Goal: Information Seeking & Learning: Learn about a topic

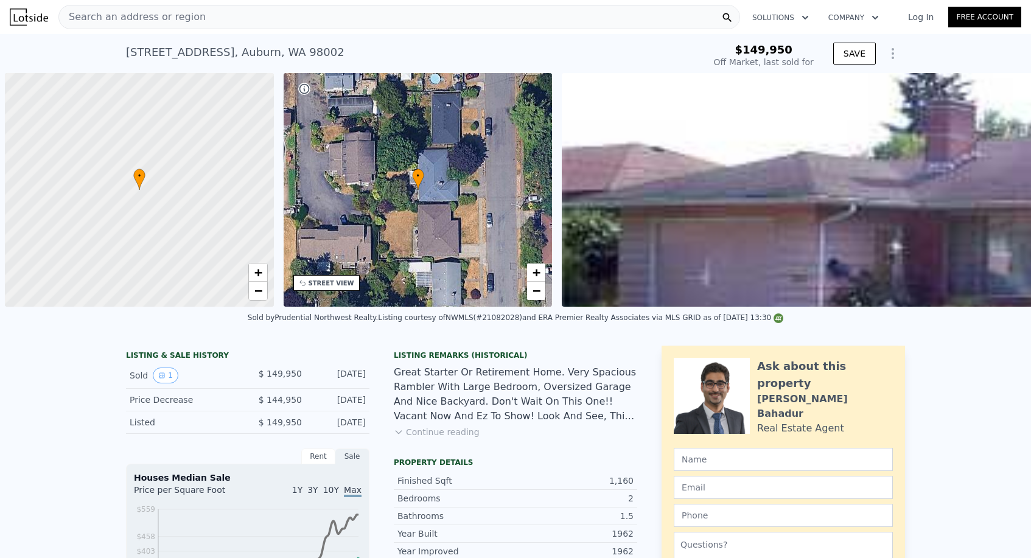
scroll to position [0, 1159]
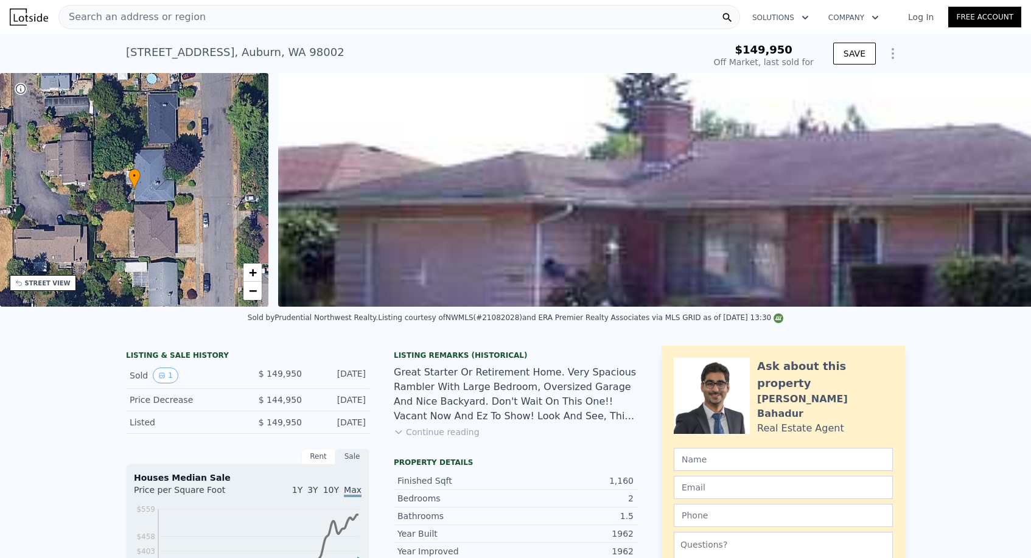
click at [140, 12] on span "Search an address or region" at bounding box center [132, 17] width 147 height 15
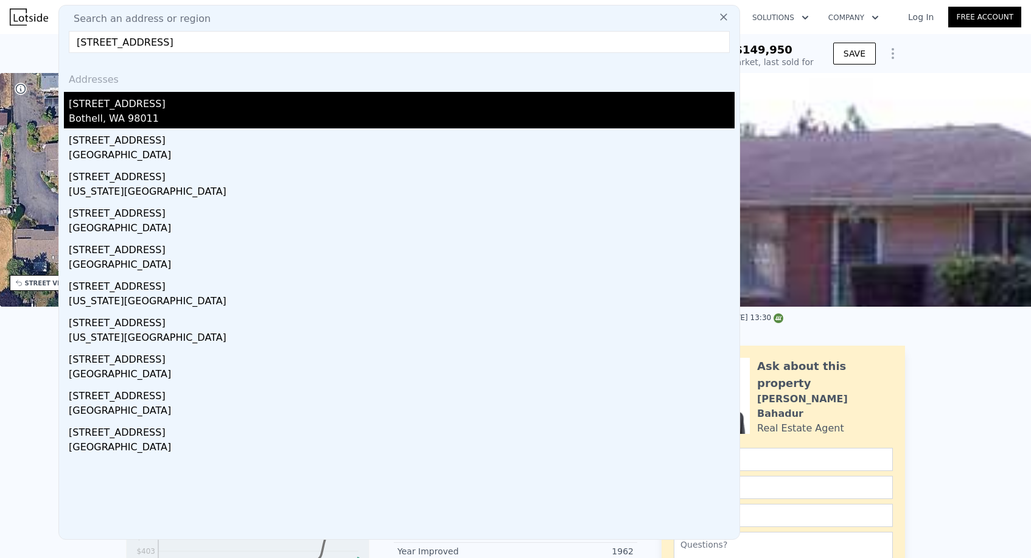
type input "[STREET_ADDRESS]"
click at [114, 116] on div "Bothell, WA 98011" at bounding box center [402, 119] width 666 height 17
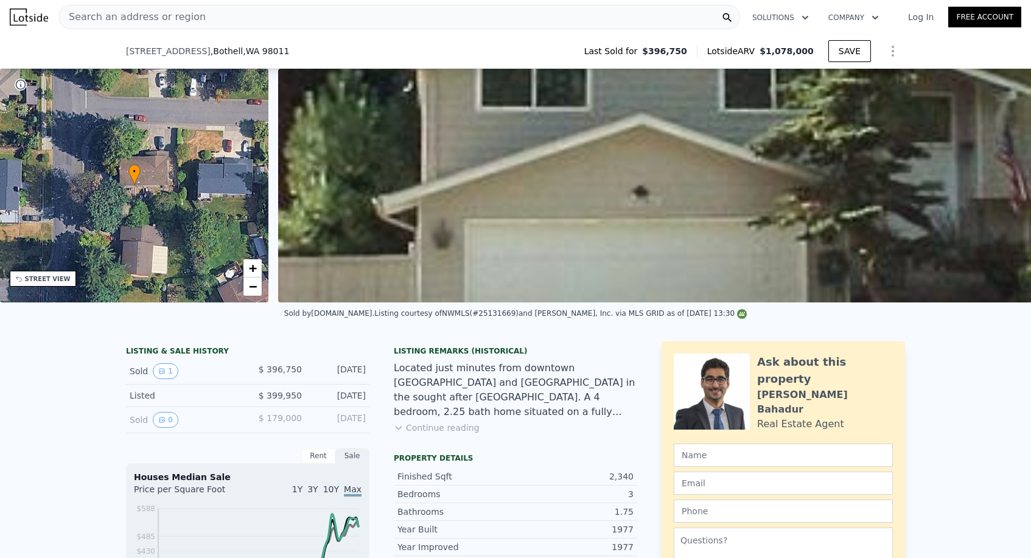
scroll to position [335, 0]
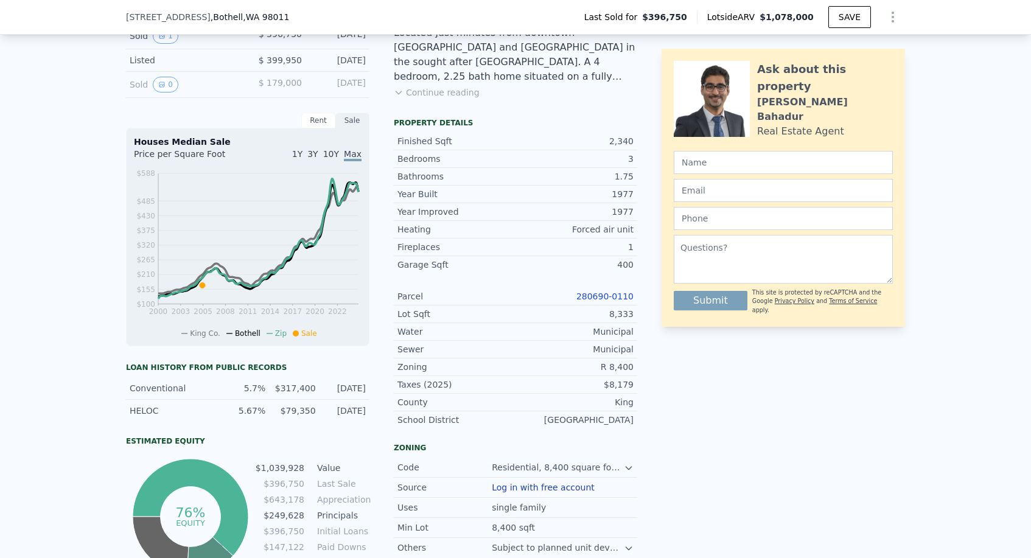
click at [592, 299] on link "280690-0110" at bounding box center [604, 297] width 57 height 10
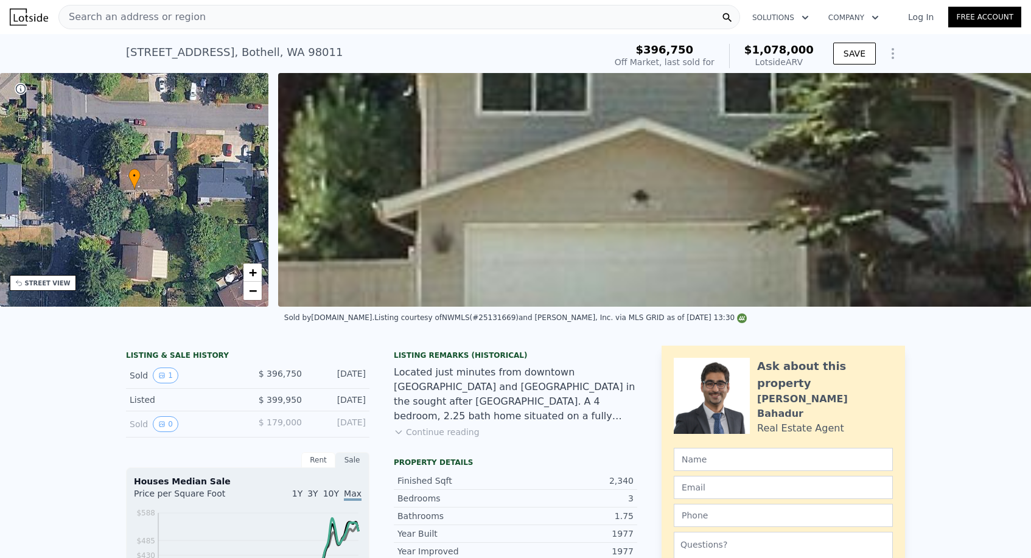
scroll to position [0, 0]
click at [199, 65] on div "[STREET_ADDRESS] Sold [DATE] for $396,750 (~ARV $1.078m )" at bounding box center [363, 56] width 474 height 34
click at [199, 56] on div "[STREET_ADDRESS]" at bounding box center [234, 52] width 217 height 17
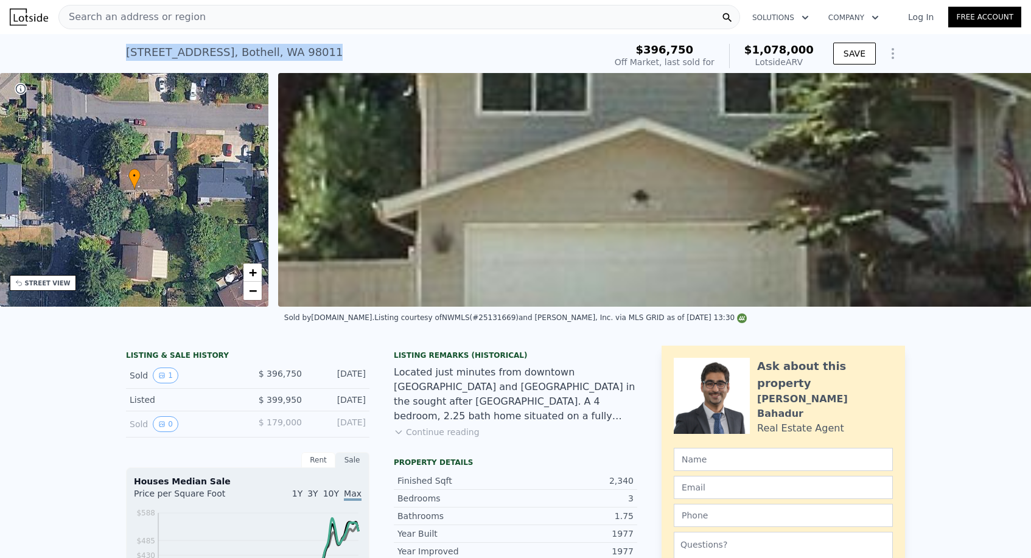
click at [199, 56] on div "[STREET_ADDRESS]" at bounding box center [234, 52] width 217 height 17
copy div "[STREET_ADDRESS] Sold [DATE] for $396,750 (~ARV $1.078m )"
click at [114, 53] on div "[STREET_ADDRESS] Sold [DATE] for $396,750 (~ARV $1.078m ) $396,750 Off Market, …" at bounding box center [515, 53] width 1031 height 39
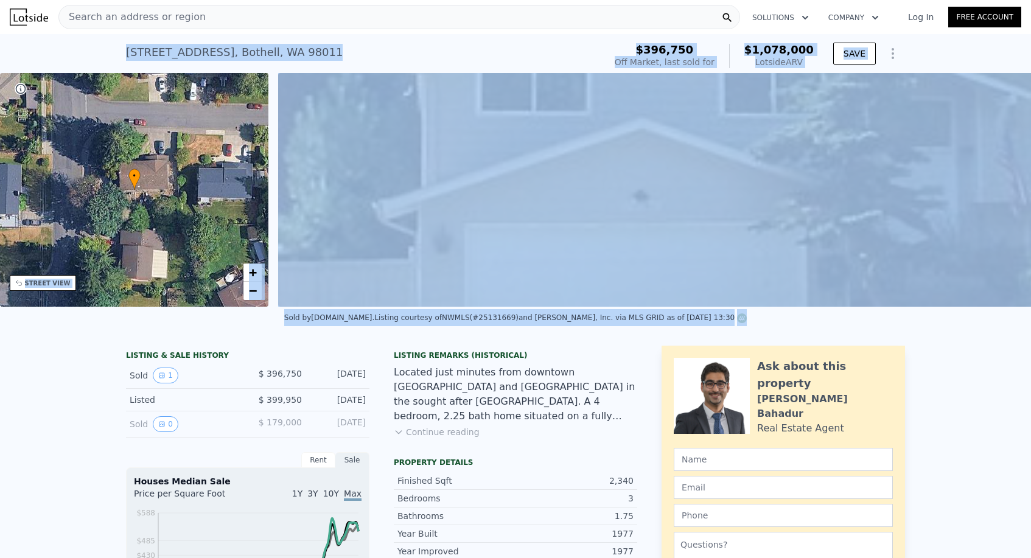
drag, startPoint x: 113, startPoint y: 47, endPoint x: 375, endPoint y: 323, distance: 380.1
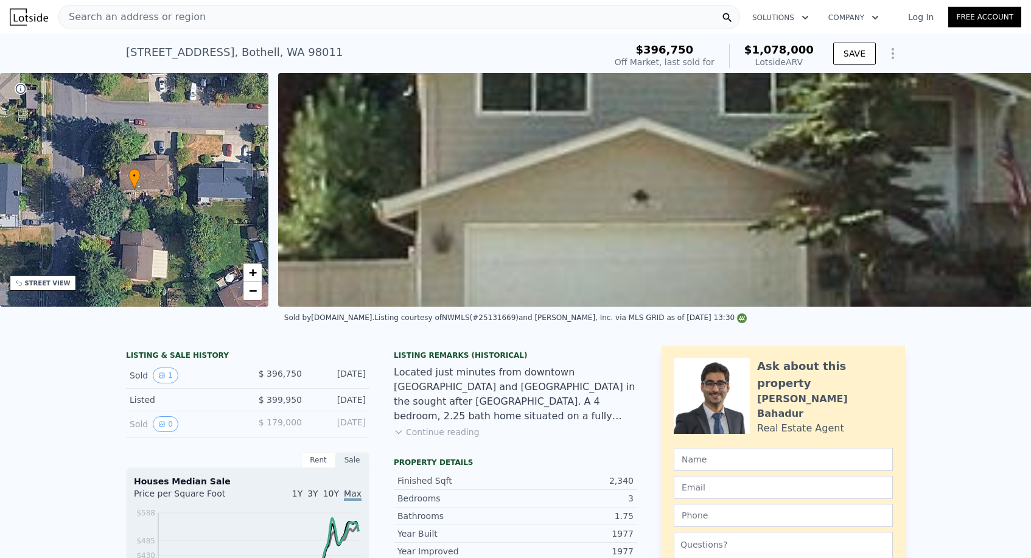
click at [146, 54] on div "[STREET_ADDRESS]" at bounding box center [234, 52] width 217 height 17
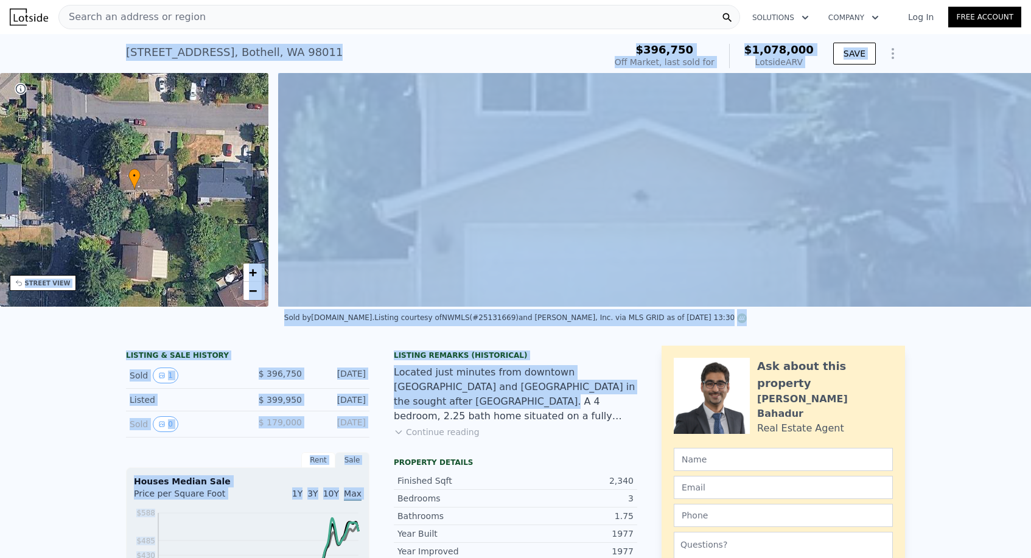
drag, startPoint x: 119, startPoint y: 52, endPoint x: 454, endPoint y: 396, distance: 480.3
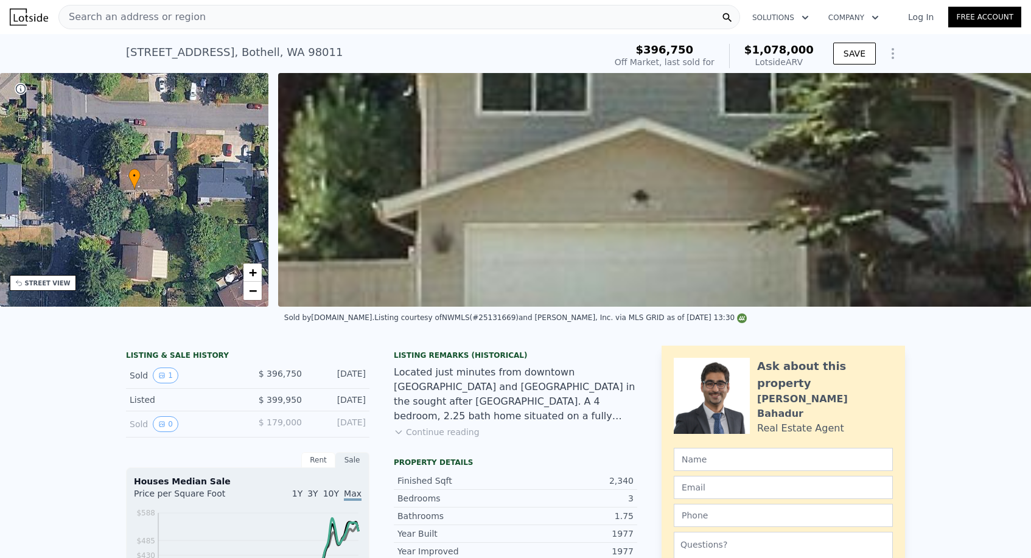
click at [106, 38] on div "[STREET_ADDRESS] Sold [DATE] for $396,750 (~ARV $1.078m ) $396,750 Off Market, …" at bounding box center [515, 53] width 1031 height 39
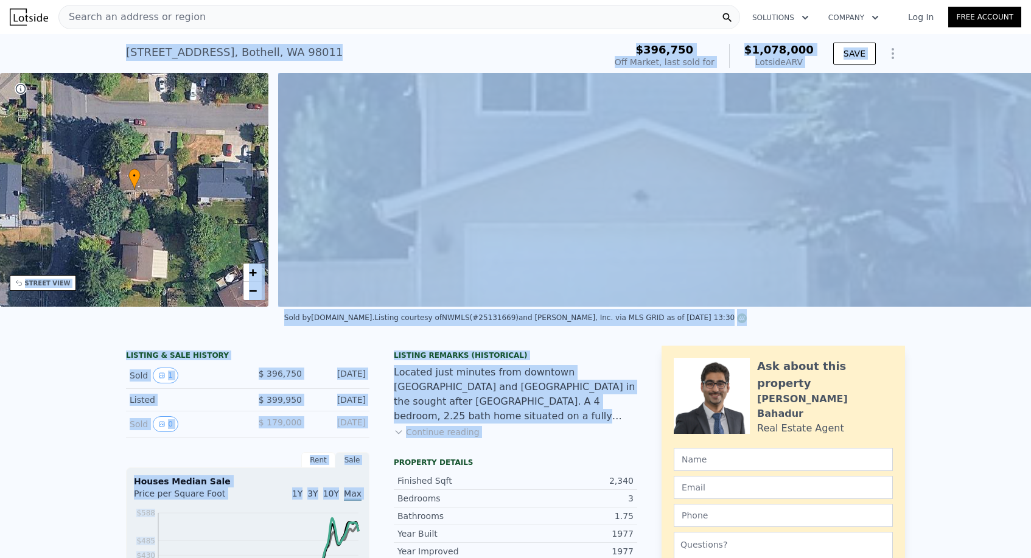
drag, startPoint x: 106, startPoint y: 38, endPoint x: 555, endPoint y: 449, distance: 609.1
click at [455, 431] on button "Continue reading" at bounding box center [437, 432] width 86 height 12
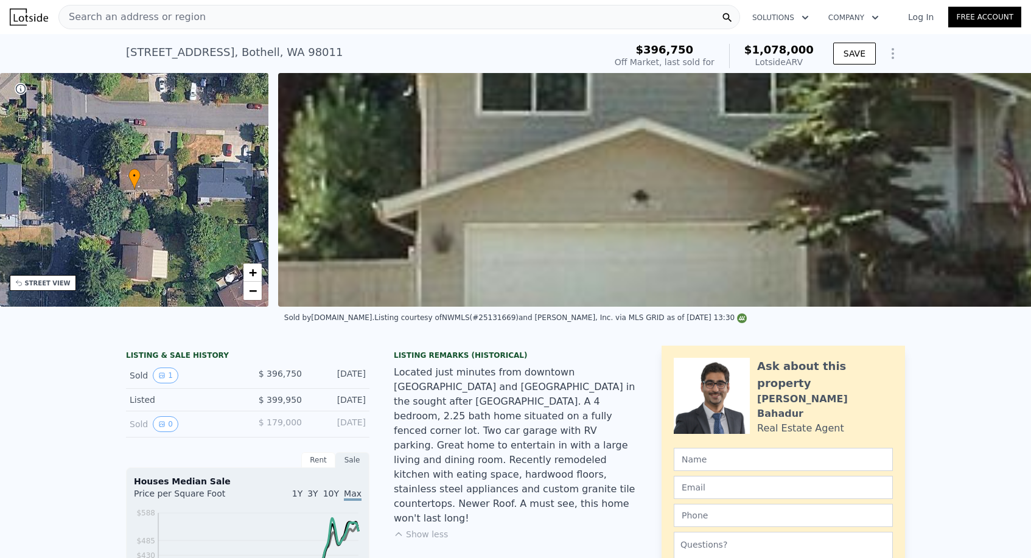
click at [78, 44] on div "[STREET_ADDRESS] Sold [DATE] for $396,750 (~ARV $1.078m ) $396,750 Off Market, …" at bounding box center [515, 53] width 1031 height 39
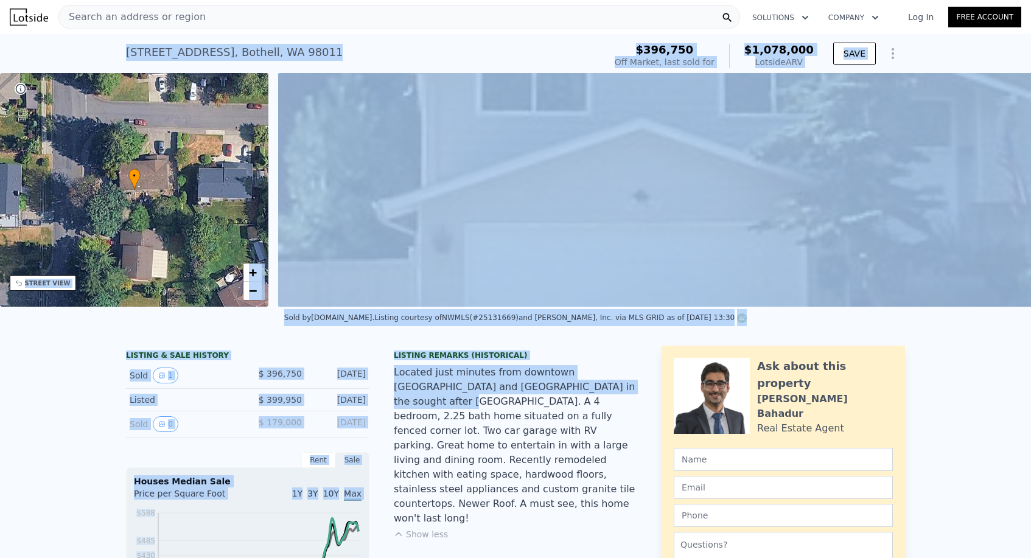
drag, startPoint x: 78, startPoint y: 44, endPoint x: 650, endPoint y: 384, distance: 665.6
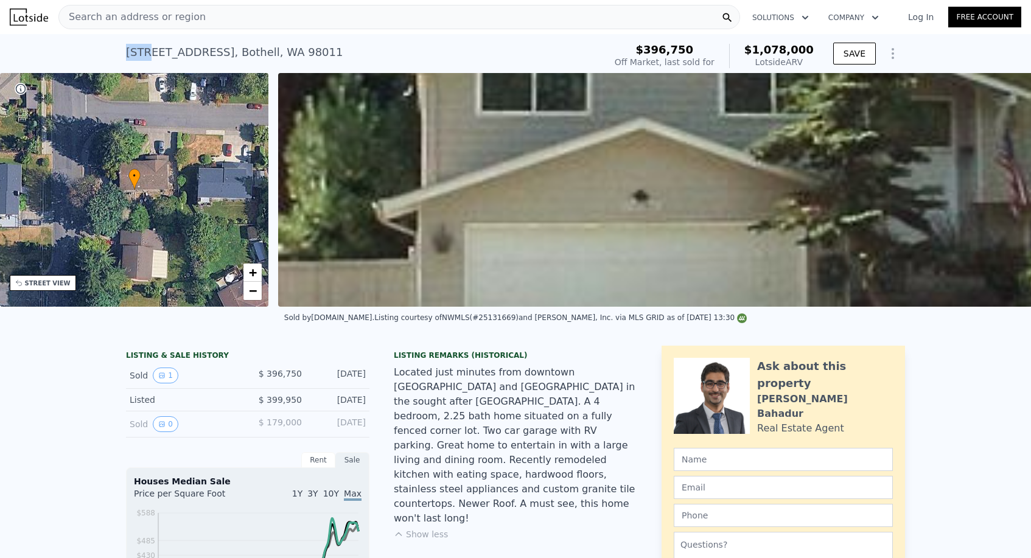
click at [122, 52] on div "[STREET_ADDRESS] Sold [DATE] for $396,750 (~ARV $1.078m ) $396,750 Off Market, …" at bounding box center [515, 53] width 1031 height 39
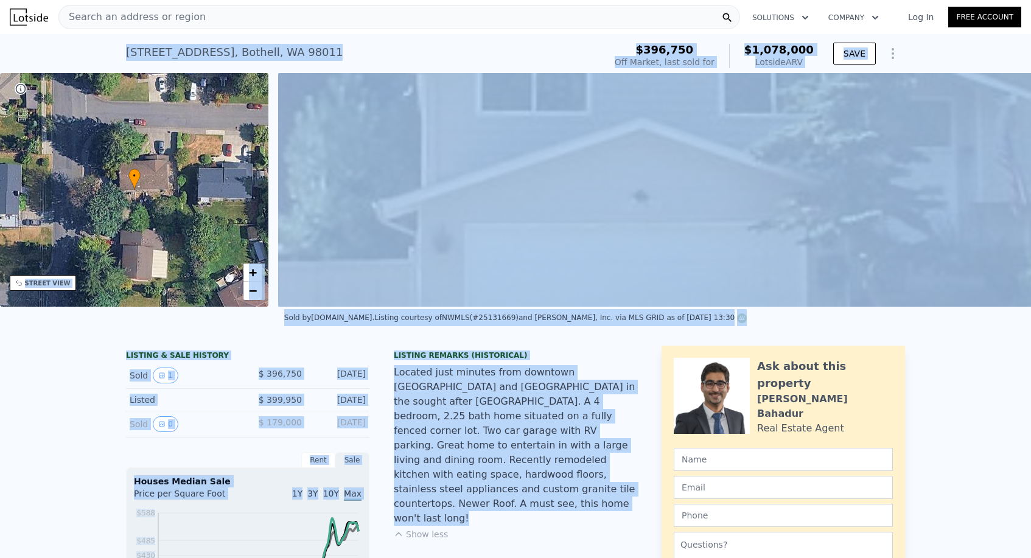
drag, startPoint x: 122, startPoint y: 52, endPoint x: 494, endPoint y: 494, distance: 577.9
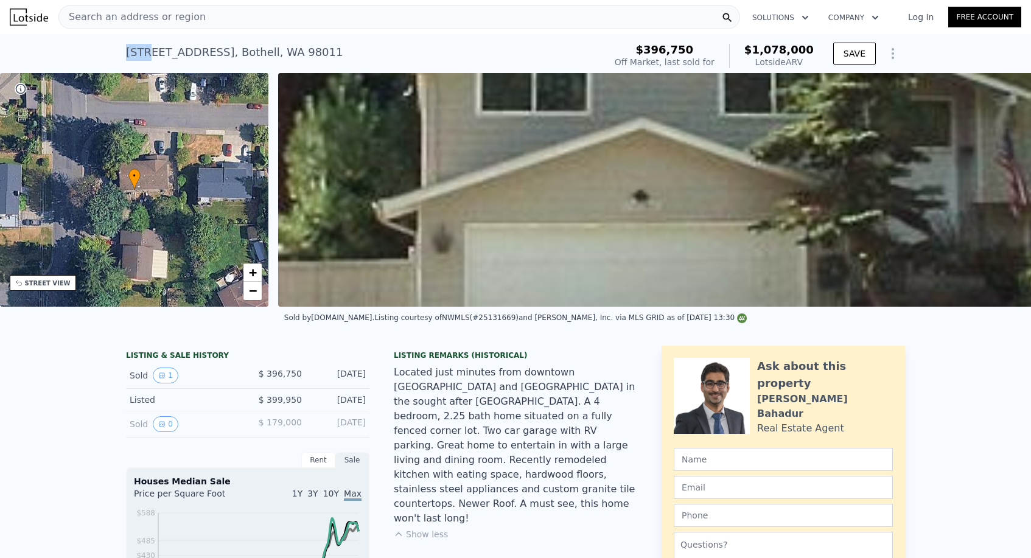
click at [114, 44] on div "[STREET_ADDRESS] Sold [DATE] for $396,750 (~ARV $1.078m ) $396,750 Off Market, …" at bounding box center [515, 53] width 1031 height 39
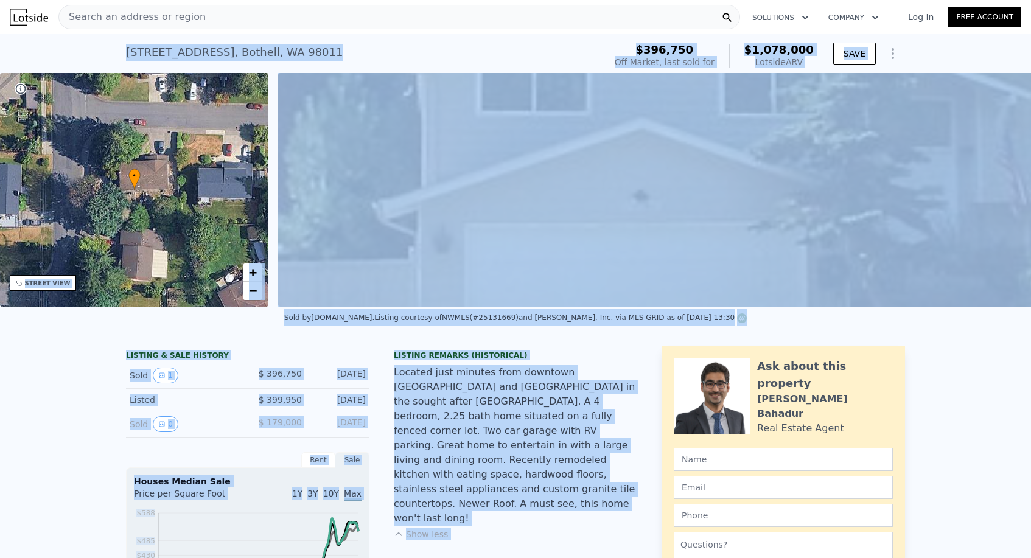
drag, startPoint x: 111, startPoint y: 43, endPoint x: 476, endPoint y: 496, distance: 581.3
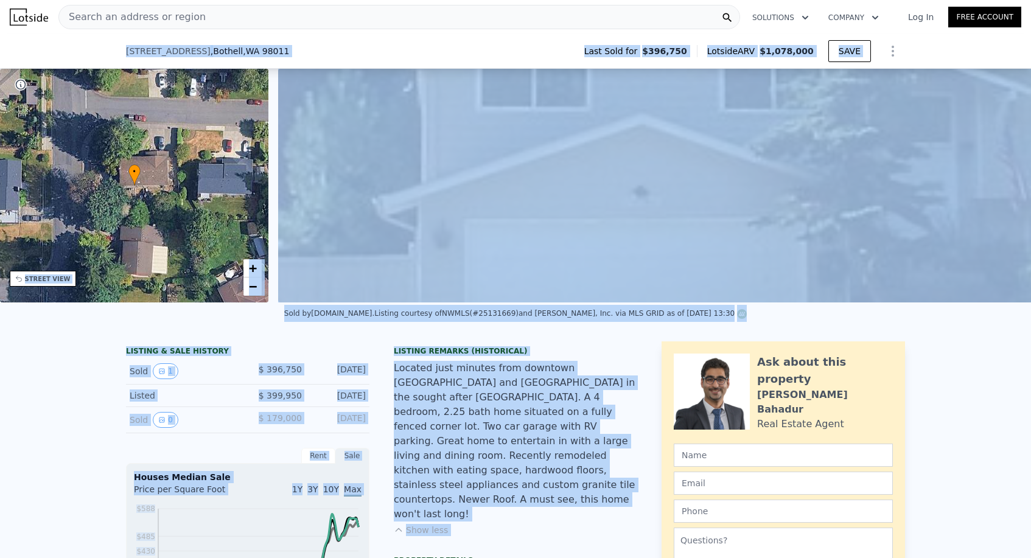
scroll to position [164, 0]
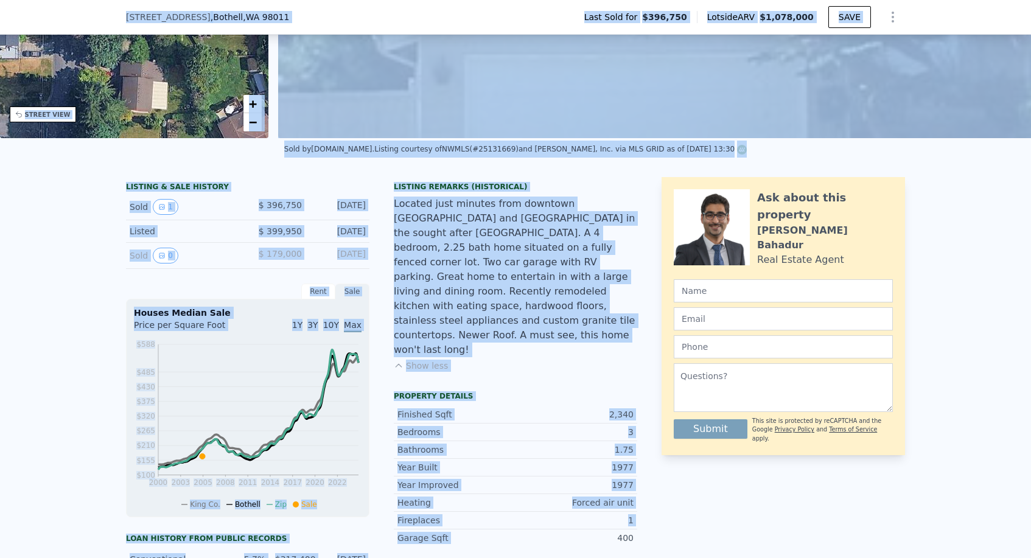
drag, startPoint x: 416, startPoint y: 601, endPoint x: 556, endPoint y: 512, distance: 165.8
click at [408, 187] on div "Listing Remarks (Historical)" at bounding box center [515, 187] width 243 height 10
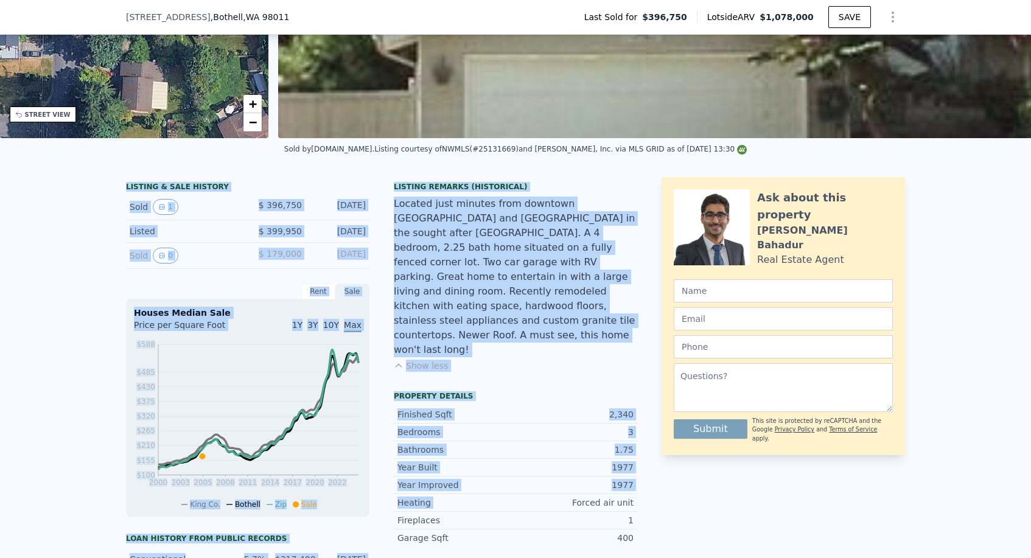
drag, startPoint x: 375, startPoint y: 180, endPoint x: 517, endPoint y: 469, distance: 322.0
click at [517, 469] on div "LISTING & SALE HISTORY Sold 1 $ 396,750 [DATE] Listed $ 399,950 [DATE] Sold 0 $…" at bounding box center [381, 504] width 511 height 654
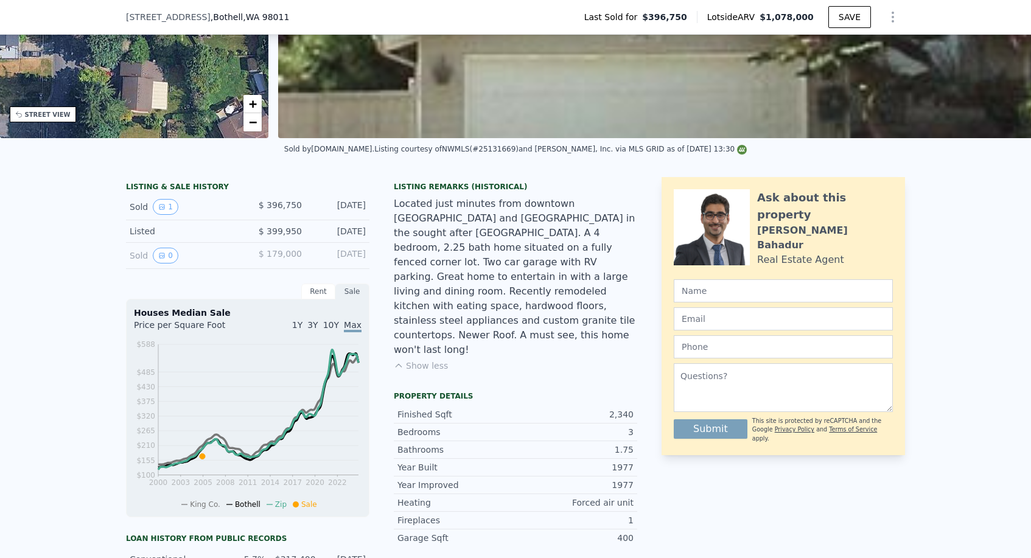
click at [370, 251] on div "LISTING & SALE HISTORY Sold 1 $ 396,750 [DATE] Listed $ 399,950 [DATE] Sold 0 $…" at bounding box center [381, 504] width 511 height 654
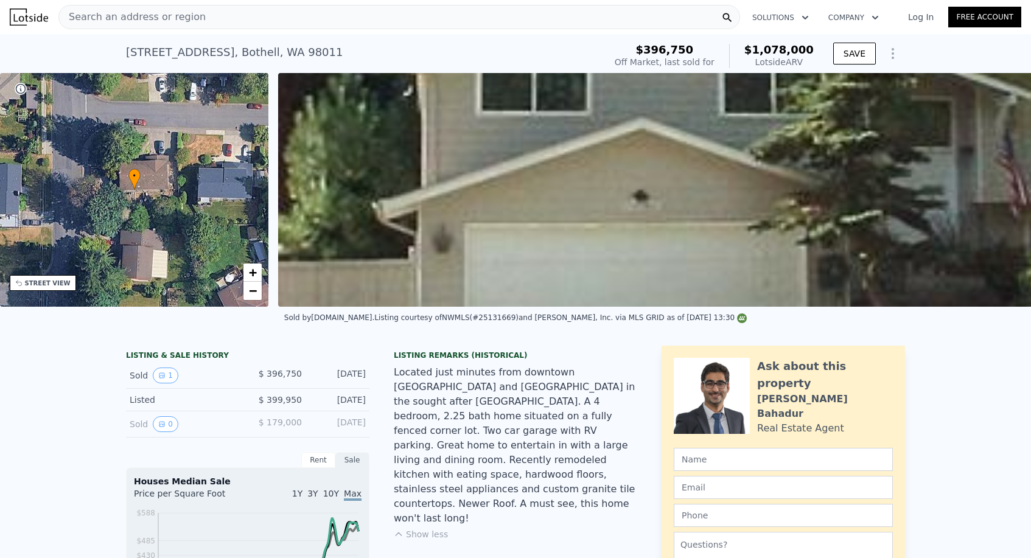
scroll to position [0, 0]
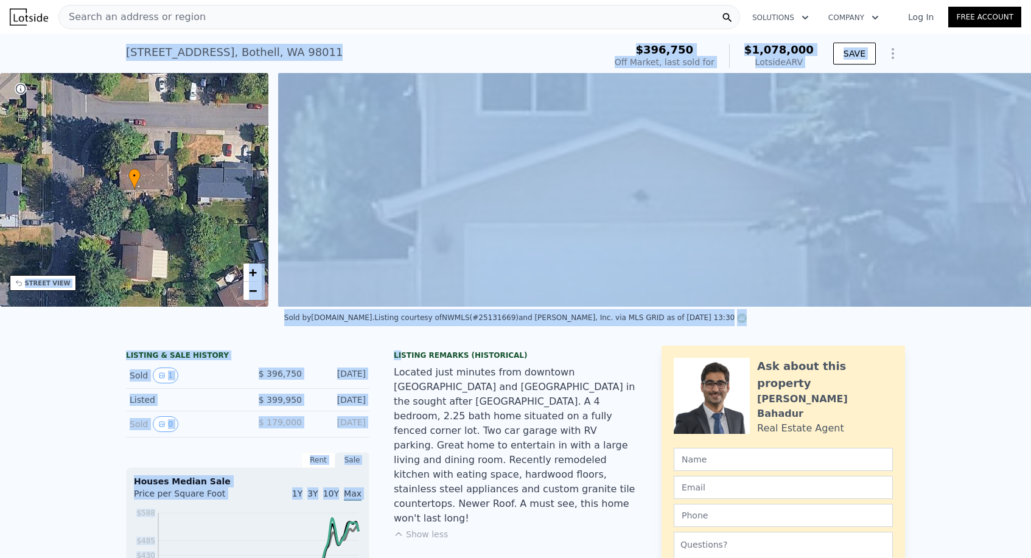
drag, startPoint x: 123, startPoint y: 48, endPoint x: 400, endPoint y: 355, distance: 413.2
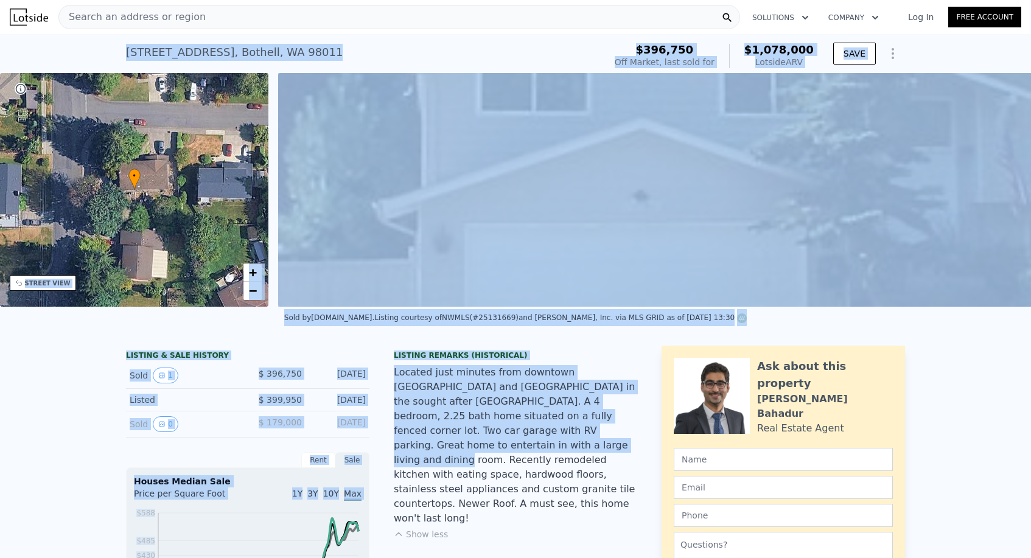
drag, startPoint x: 116, startPoint y: 41, endPoint x: 424, endPoint y: 443, distance: 506.6
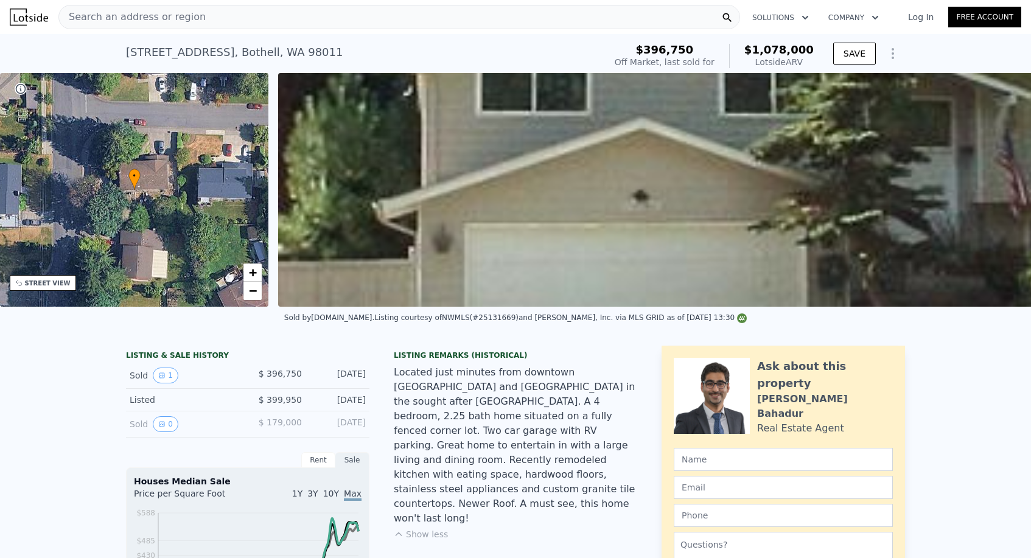
click at [523, 500] on div "Listing Remarks (Historical) Located just minutes from downtown [GEOGRAPHIC_DAT…" at bounding box center [515, 453] width 243 height 204
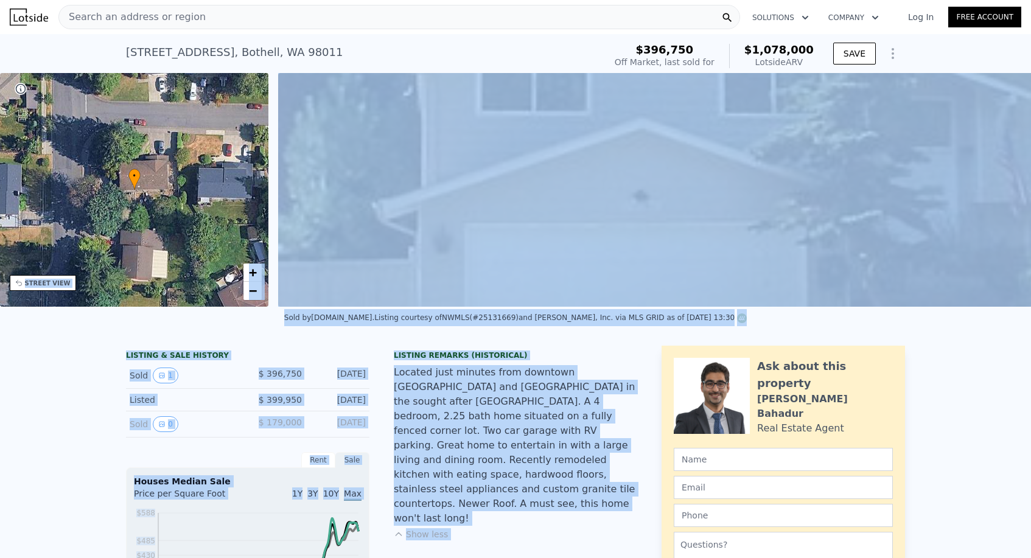
drag, startPoint x: 446, startPoint y: 412, endPoint x: 264, endPoint y: 175, distance: 299.0
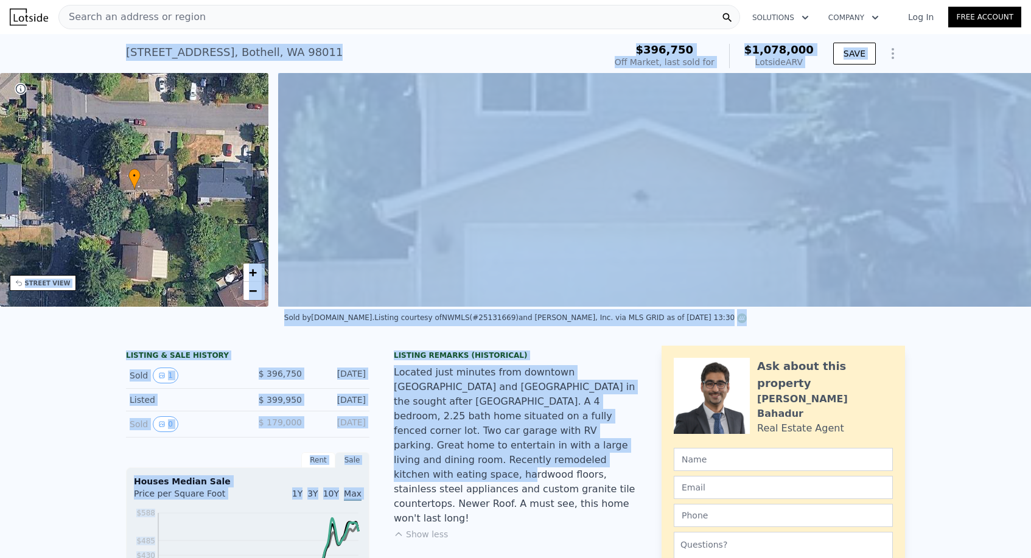
drag, startPoint x: 117, startPoint y: 46, endPoint x: 440, endPoint y: 452, distance: 518.8
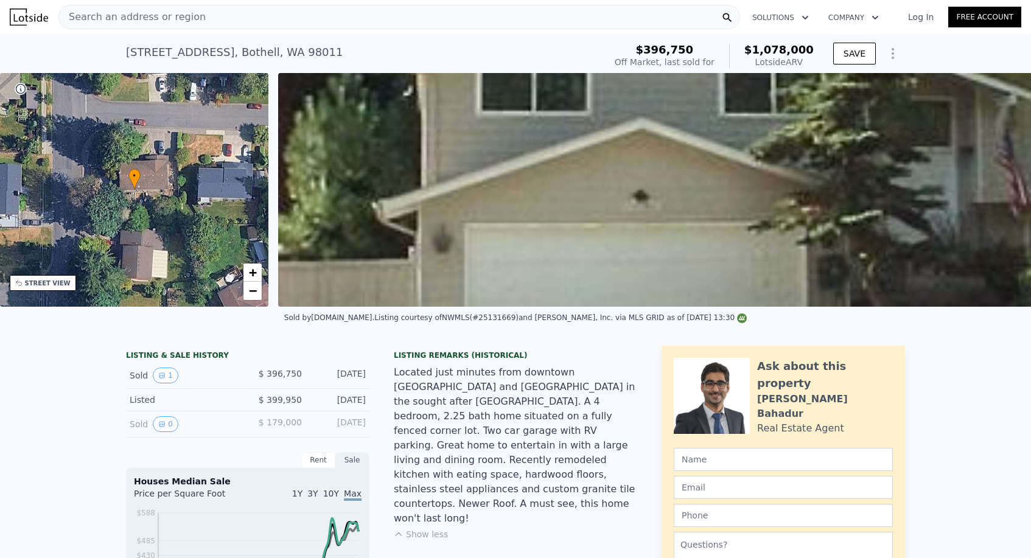
click at [508, 493] on div "Located just minutes from downtown [GEOGRAPHIC_DATA] and [GEOGRAPHIC_DATA] in t…" at bounding box center [515, 445] width 243 height 161
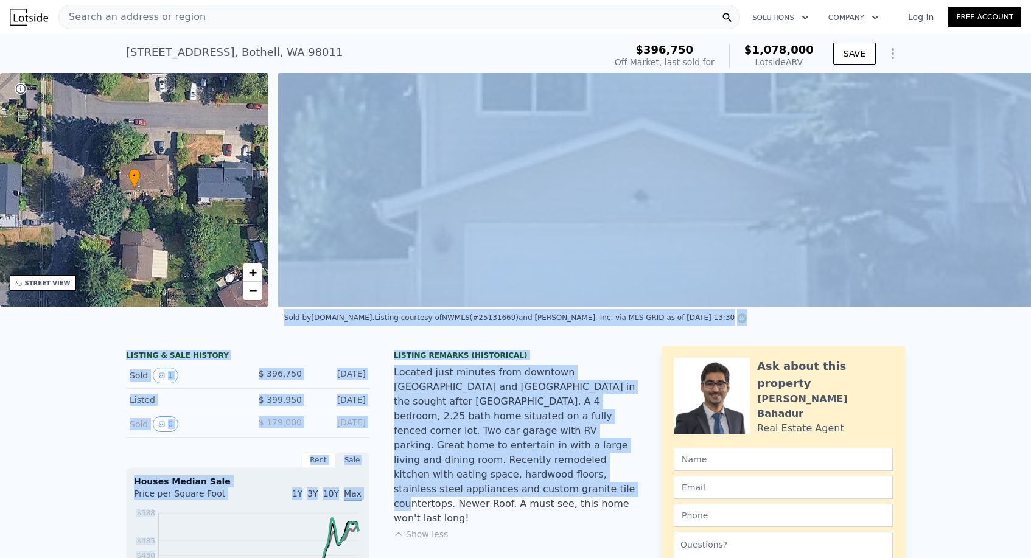
drag, startPoint x: 489, startPoint y: 477, endPoint x: 295, endPoint y: 172, distance: 360.6
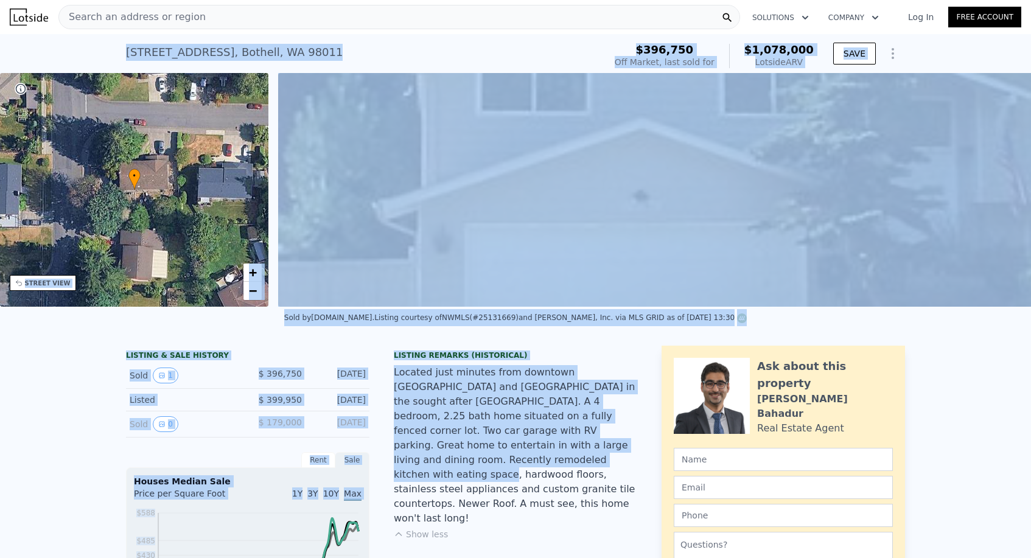
drag, startPoint x: 115, startPoint y: 49, endPoint x: 418, endPoint y: 443, distance: 497.4
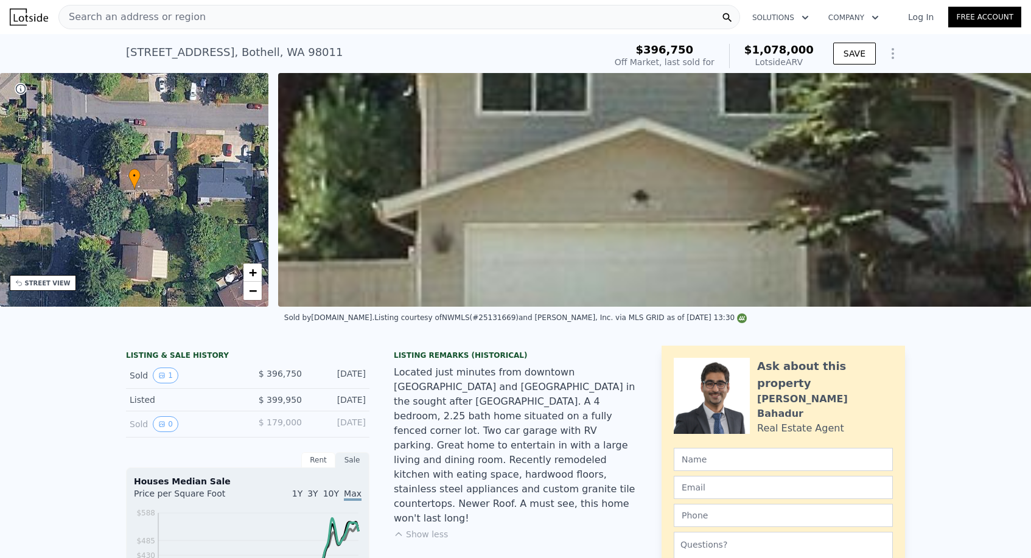
click at [515, 502] on div "Listing Remarks (Historical) Located just minutes from downtown [GEOGRAPHIC_DAT…" at bounding box center [515, 453] width 243 height 204
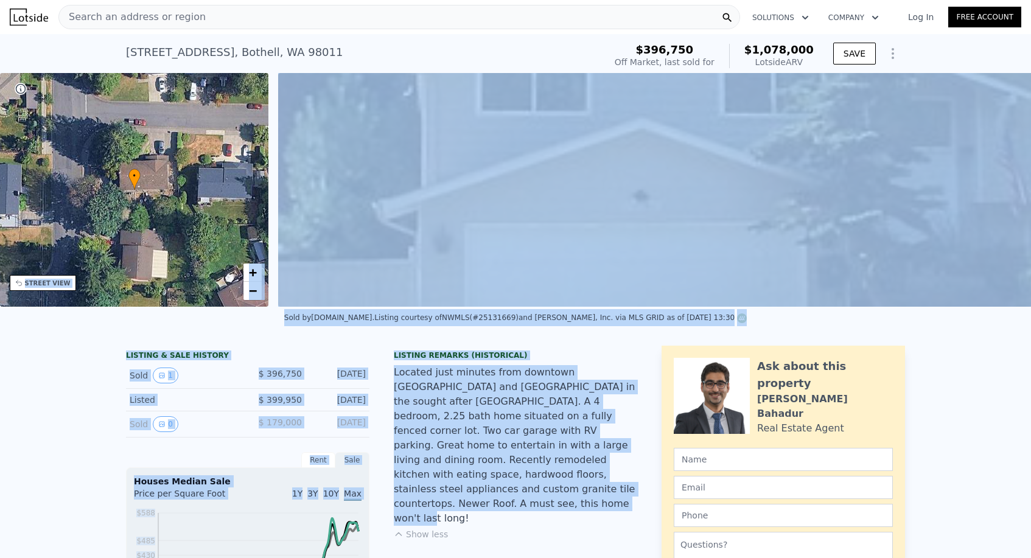
drag, startPoint x: 509, startPoint y: 491, endPoint x: 182, endPoint y: 122, distance: 492.8
drag, startPoint x: 117, startPoint y: 49, endPoint x: 491, endPoint y: 503, distance: 587.1
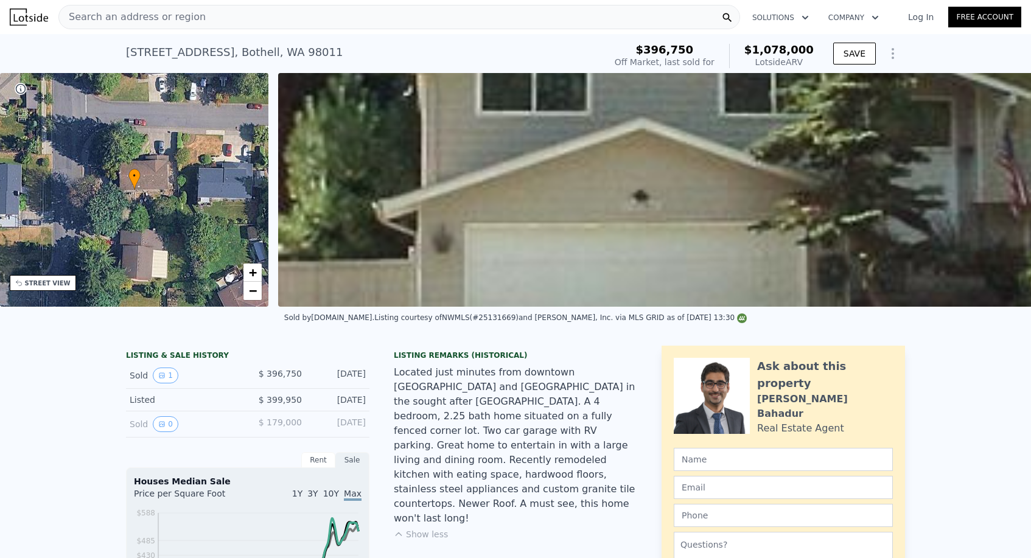
click at [113, 55] on div "[STREET_ADDRESS] Sold [DATE] for $396,750 (~ARV $1.078m ) $396,750 Off Market, …" at bounding box center [515, 53] width 1031 height 39
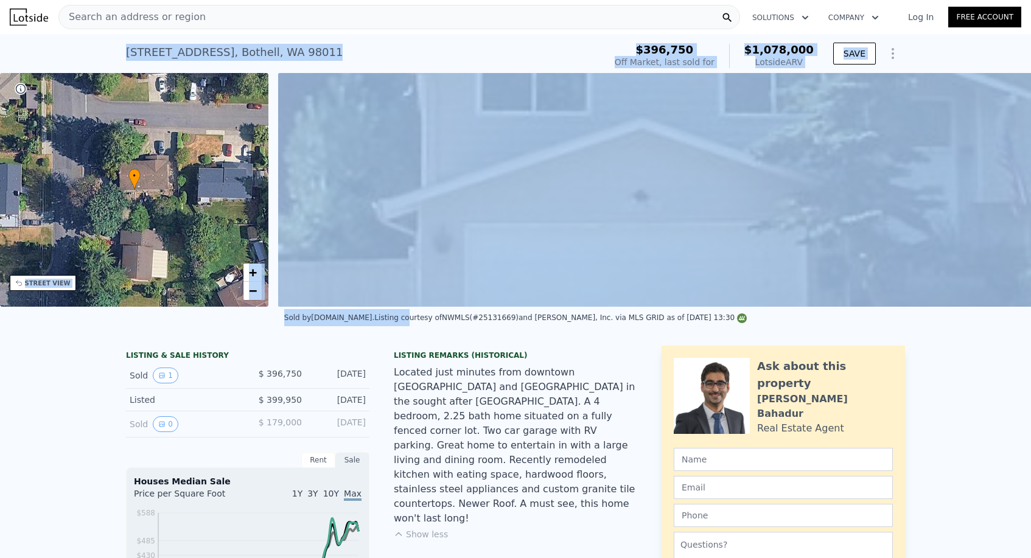
drag, startPoint x: 118, startPoint y: 43, endPoint x: 427, endPoint y: 334, distance: 424.9
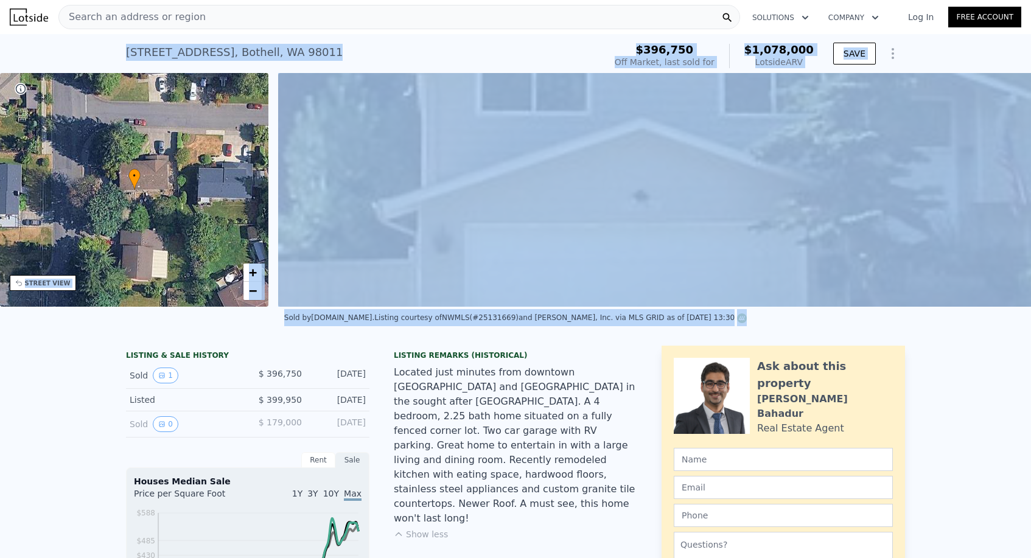
click at [113, 51] on div "[STREET_ADDRESS] Sold [DATE] for $396,750 (~ARV $1.078m ) $396,750 Off Market, …" at bounding box center [515, 53] width 1031 height 39
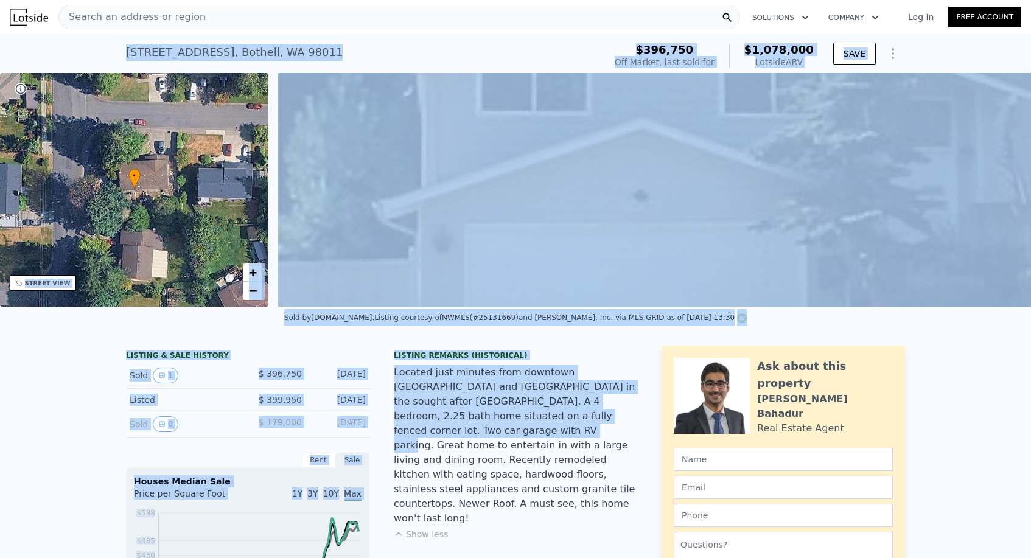
drag, startPoint x: 114, startPoint y: 46, endPoint x: 415, endPoint y: 430, distance: 487.6
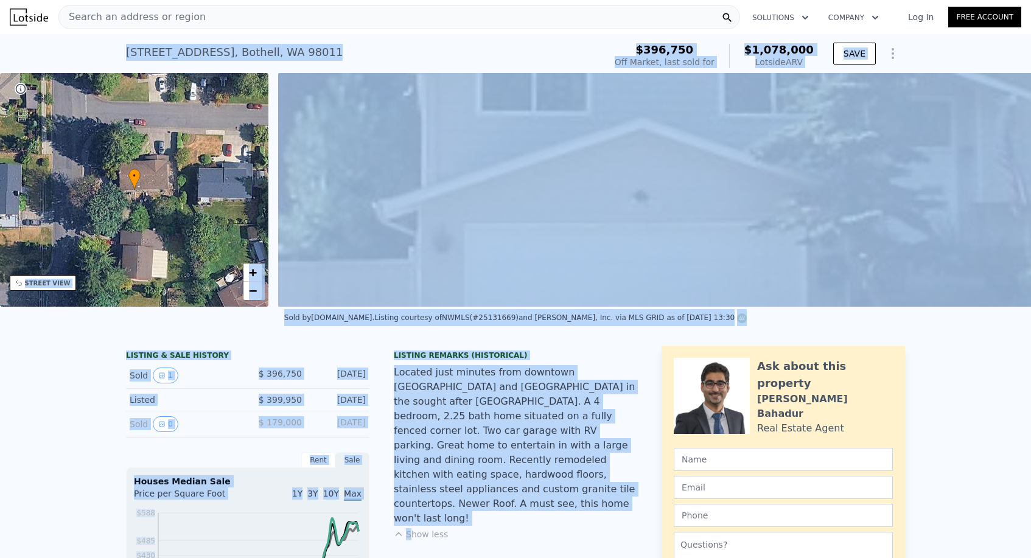
drag, startPoint x: 117, startPoint y: 53, endPoint x: 441, endPoint y: 497, distance: 549.2
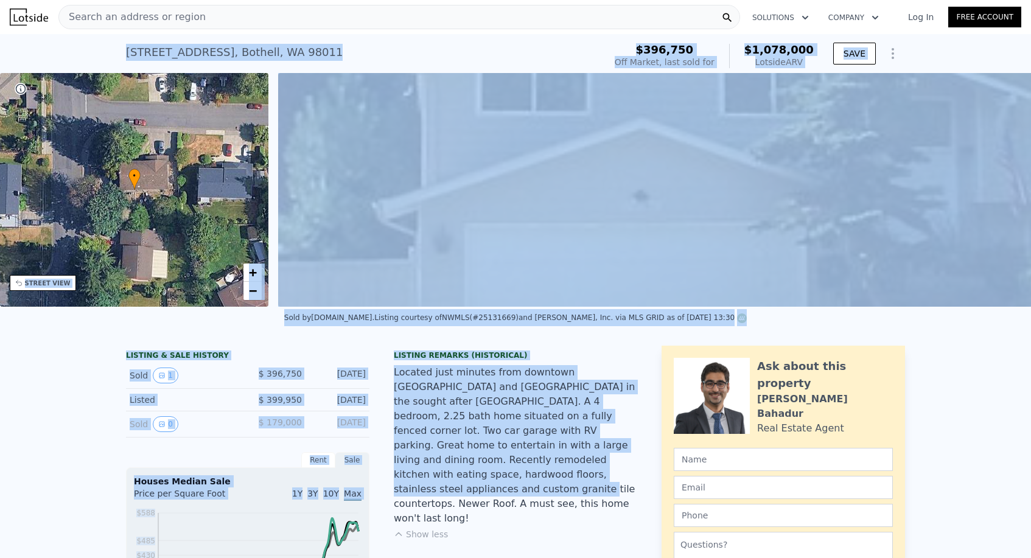
drag, startPoint x: 108, startPoint y: 47, endPoint x: 452, endPoint y: 464, distance: 540.4
click at [118, 54] on div "[STREET_ADDRESS] Sold [DATE] for $396,750 (~ARV $1.078m ) $396,750 Off Market, …" at bounding box center [515, 53] width 1031 height 39
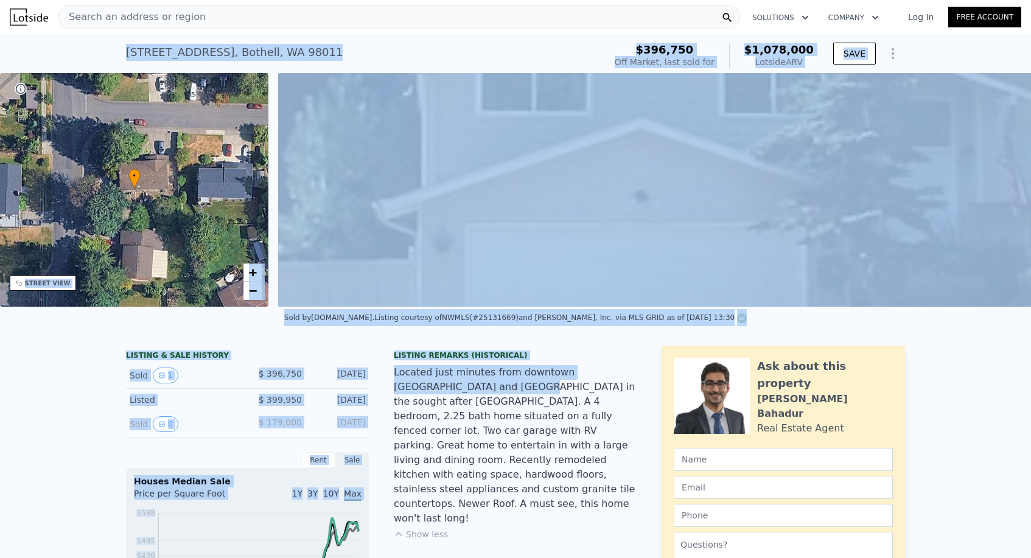
drag, startPoint x: 116, startPoint y: 48, endPoint x: 463, endPoint y: 389, distance: 486.3
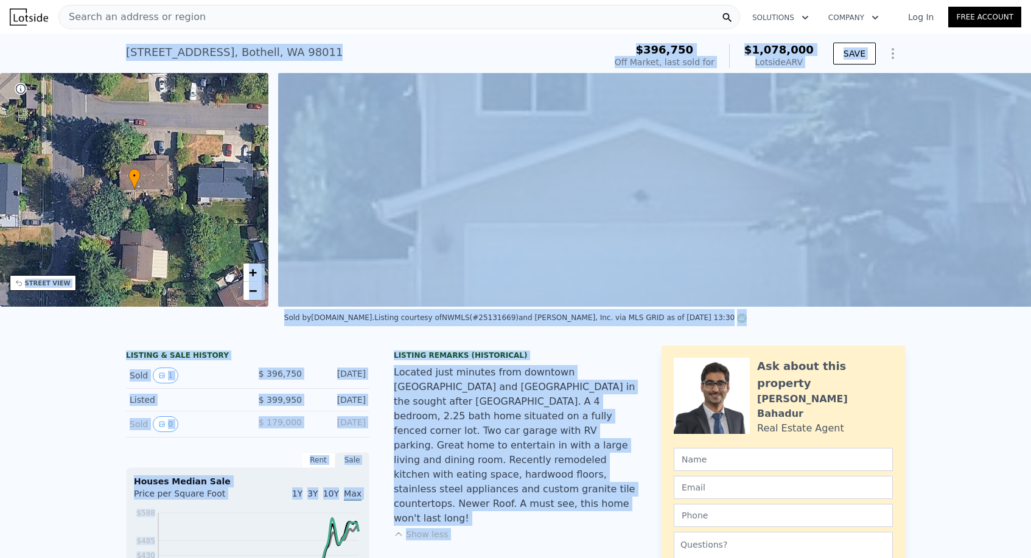
drag, startPoint x: 117, startPoint y: 47, endPoint x: 430, endPoint y: 515, distance: 562.4
click at [116, 46] on div "[STREET_ADDRESS] Sold [DATE] for $396,750 (~ARV $1.078m ) $396,750 Off Market, …" at bounding box center [515, 53] width 1031 height 39
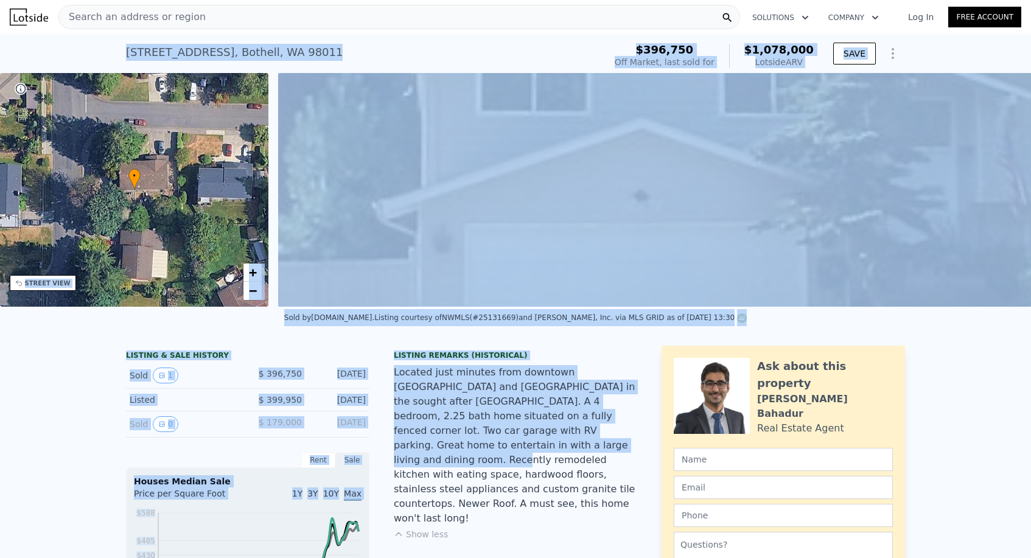
drag, startPoint x: 116, startPoint y: 46, endPoint x: 471, endPoint y: 449, distance: 537.2
click at [114, 38] on div "[STREET_ADDRESS] Sold [DATE] for $396,750 (~ARV $1.078m ) $396,750 Off Market, …" at bounding box center [515, 53] width 1031 height 39
drag, startPoint x: 112, startPoint y: 40, endPoint x: 505, endPoint y: 500, distance: 604.8
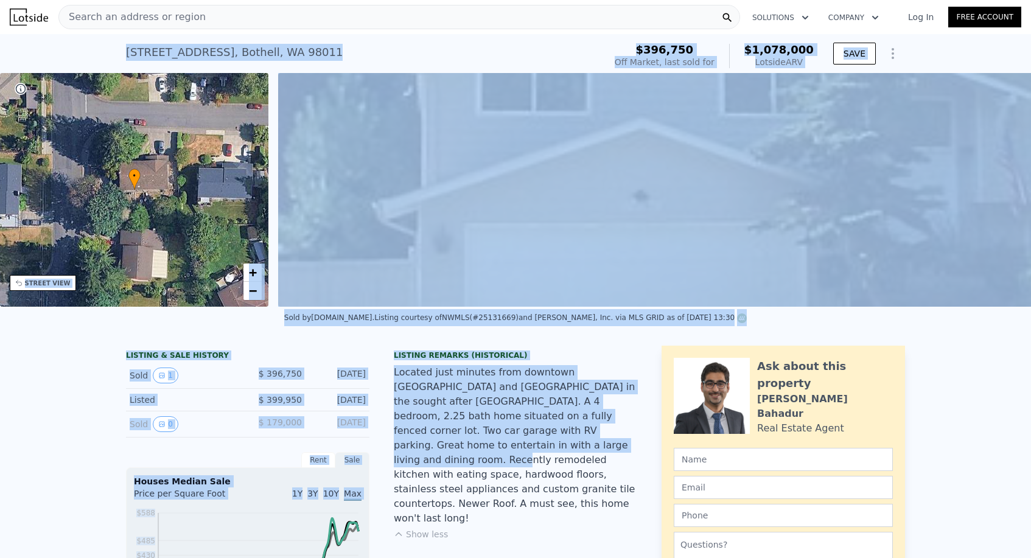
click at [505, 500] on div "Listing Remarks (Historical) Located just minutes from downtown [GEOGRAPHIC_DAT…" at bounding box center [515, 453] width 243 height 204
drag, startPoint x: 86, startPoint y: 42, endPoint x: 512, endPoint y: 430, distance: 576.4
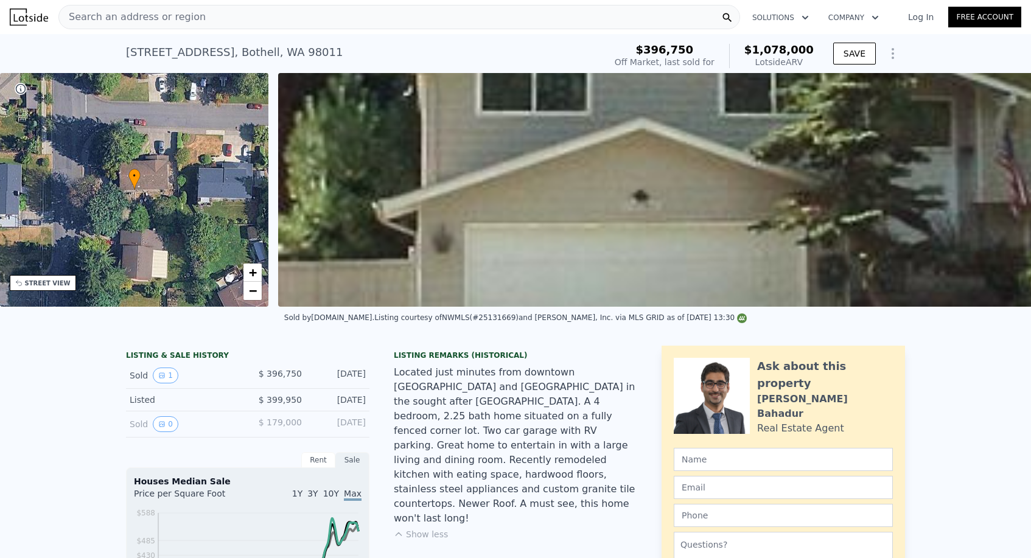
click at [526, 447] on div "Located just minutes from downtown [GEOGRAPHIC_DATA] and [GEOGRAPHIC_DATA] in t…" at bounding box center [515, 445] width 243 height 161
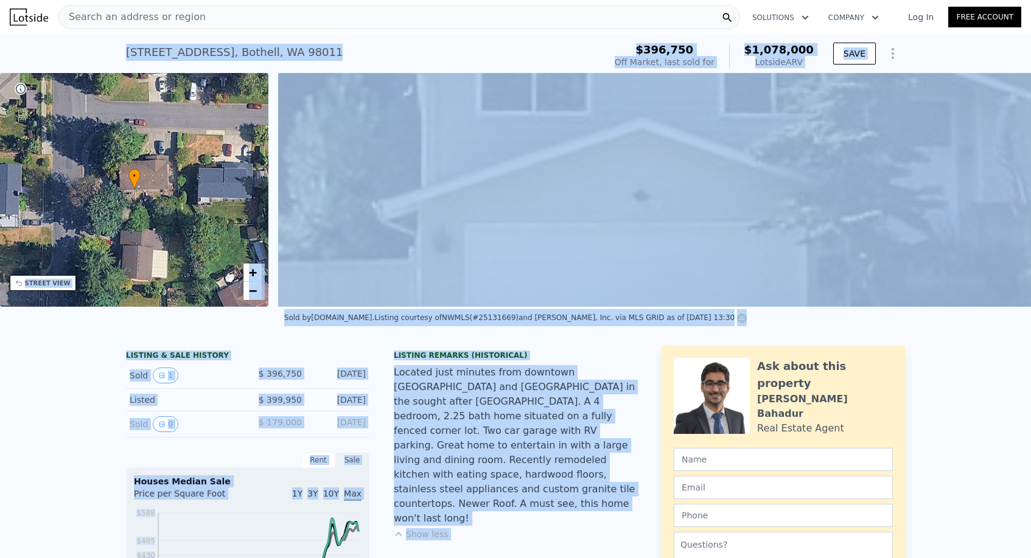
drag, startPoint x: 97, startPoint y: 41, endPoint x: 613, endPoint y: 545, distance: 721.3
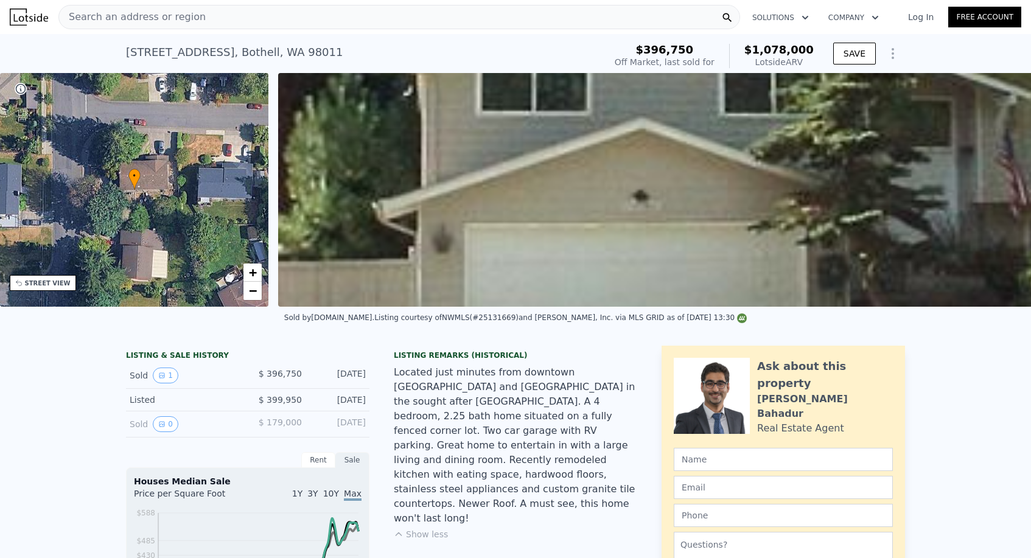
click at [523, 486] on div "Located just minutes from downtown [GEOGRAPHIC_DATA] and [GEOGRAPHIC_DATA] in t…" at bounding box center [515, 445] width 243 height 161
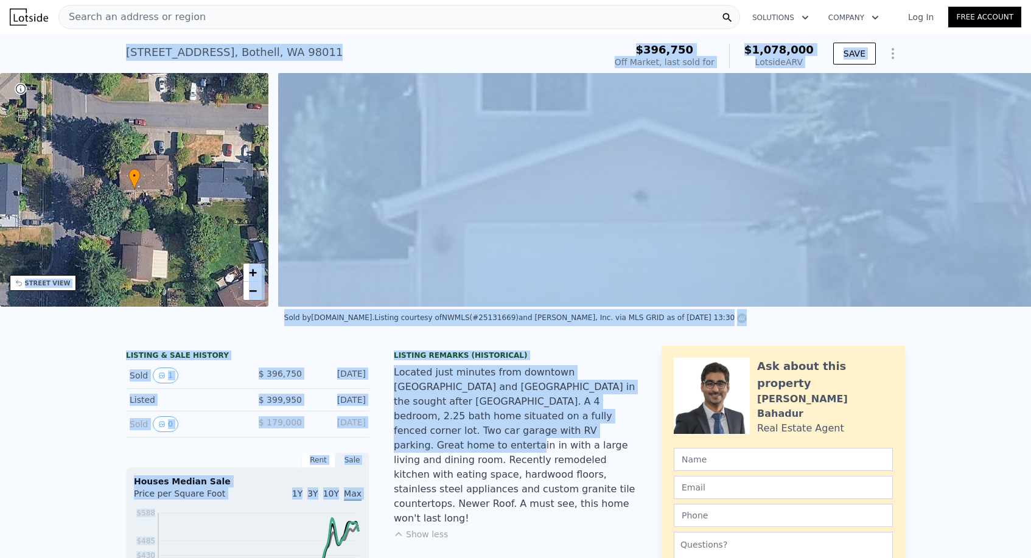
drag, startPoint x: 106, startPoint y: 38, endPoint x: 515, endPoint y: 431, distance: 567.3
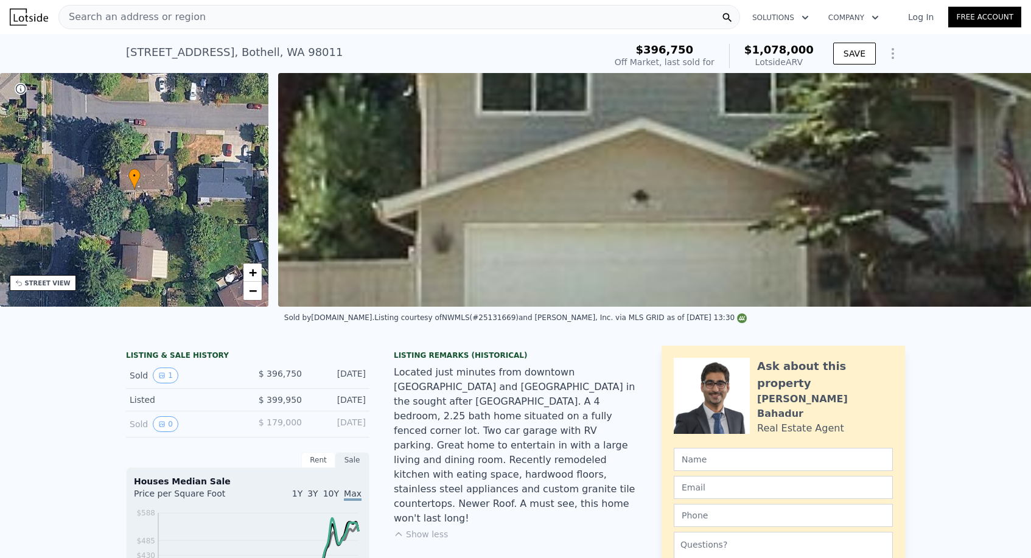
click at [481, 425] on div "Located just minutes from downtown [GEOGRAPHIC_DATA] and [GEOGRAPHIC_DATA] in t…" at bounding box center [515, 445] width 243 height 161
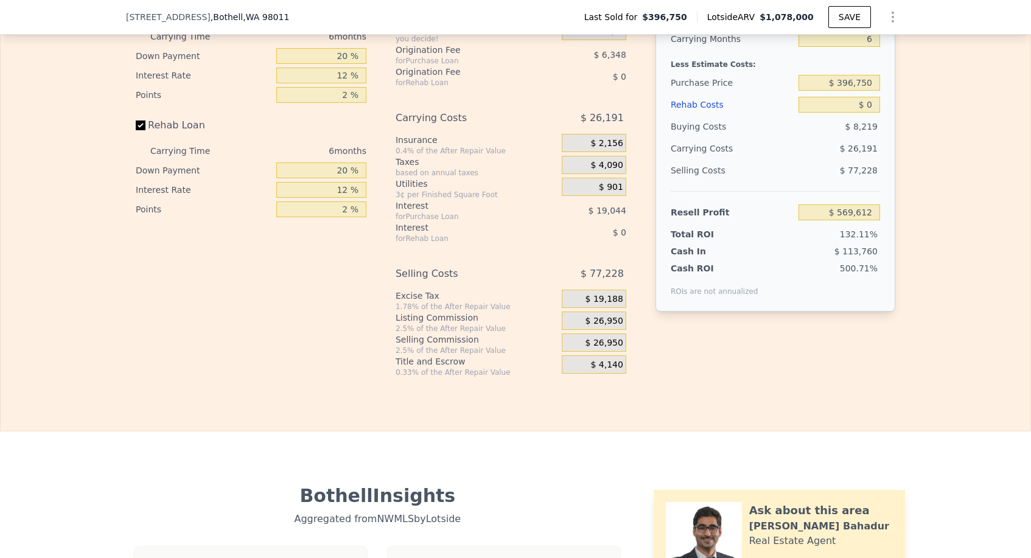
scroll to position [1867, 0]
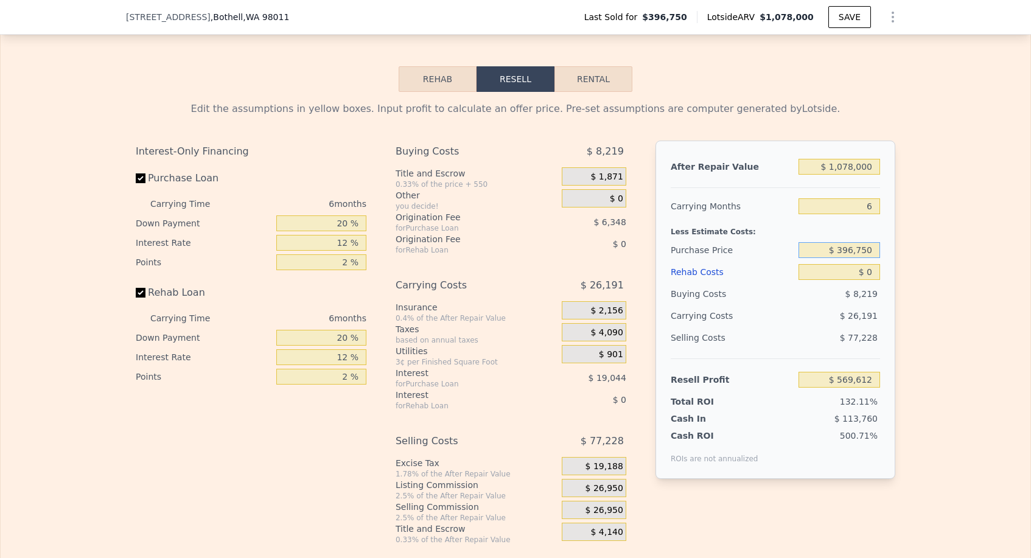
click at [845, 242] on input "$ 396,750" at bounding box center [839, 250] width 82 height 16
type input "$ 1"
type input "$ 800,000"
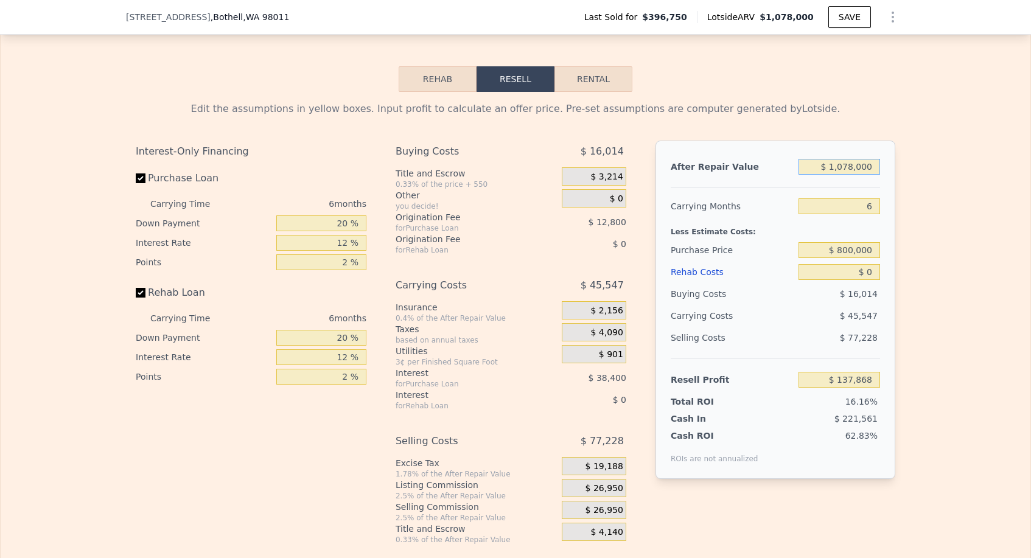
click at [845, 159] on input "$ 1,078,000" at bounding box center [839, 167] width 82 height 16
type input "$ 139,211"
click at [845, 159] on input "$ 1,078,000" at bounding box center [839, 167] width 82 height 16
type input "$ 1"
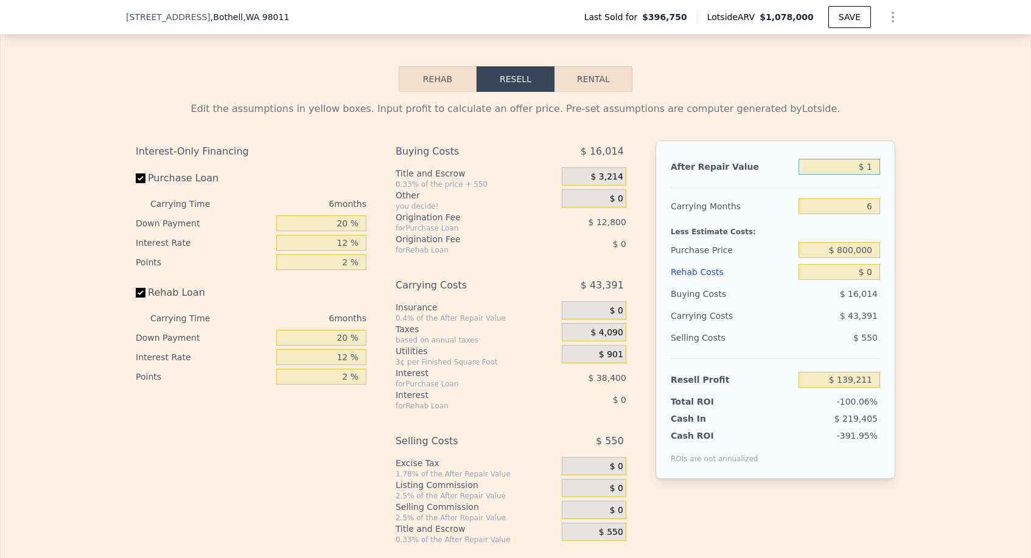
type input "-$ 859,954"
type input "$ 11"
type input "-$ 859,944"
type input "$ 111"
type input "-$ 859,852"
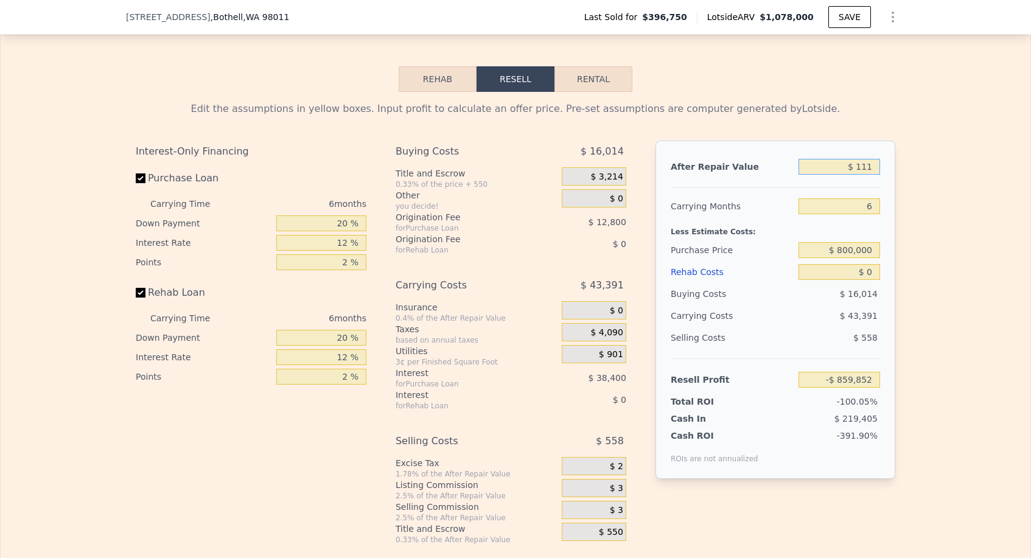
type input "$ 1,115"
type input "-$ 858,922"
type input "$ 11,150"
type input "-$ 849,620"
type input "$ 111,500"
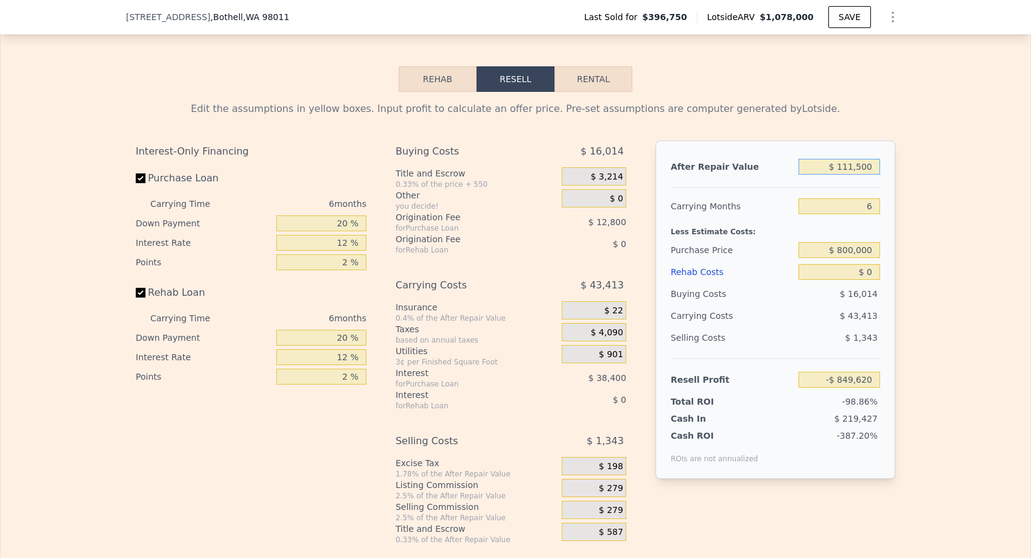
type input "-$ 756,610"
type input "$ 11,150,000"
type input "$ 9,474,645"
type input "$ 1,115,000"
type input "$ 173,505"
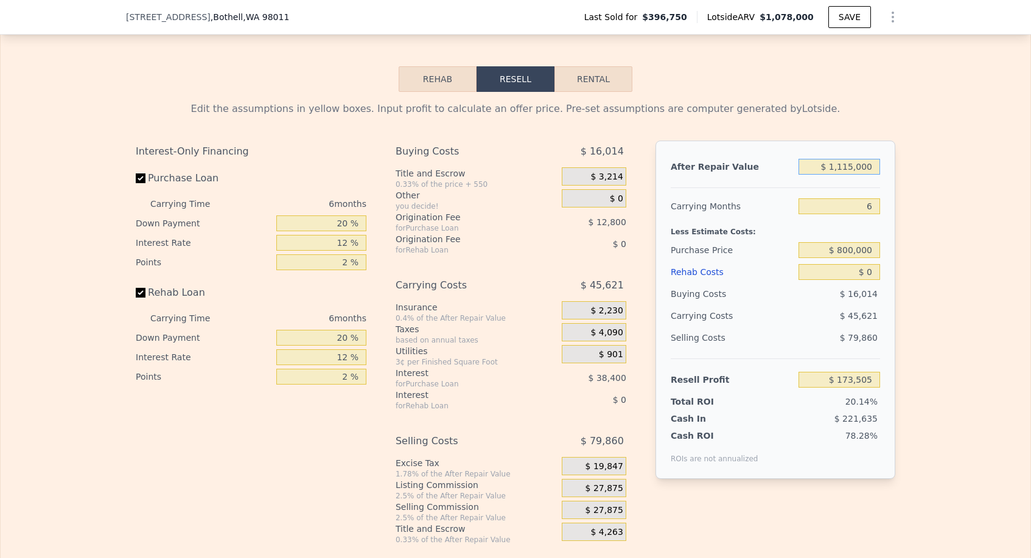
type input "$ 111,500"
type input "-$ 756,610"
type input "$ 11,150"
type input "-$ 849,620"
type input "$ 1,115"
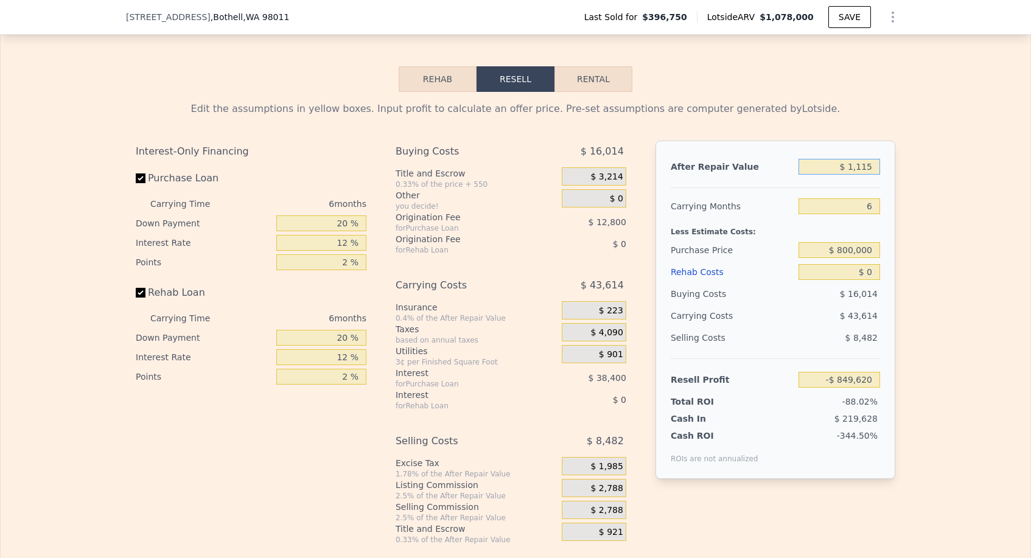
type input "-$ 858,922"
type input "$ 111"
type input "-$ 859,852"
type input "$ 11"
type input "-$ 859,944"
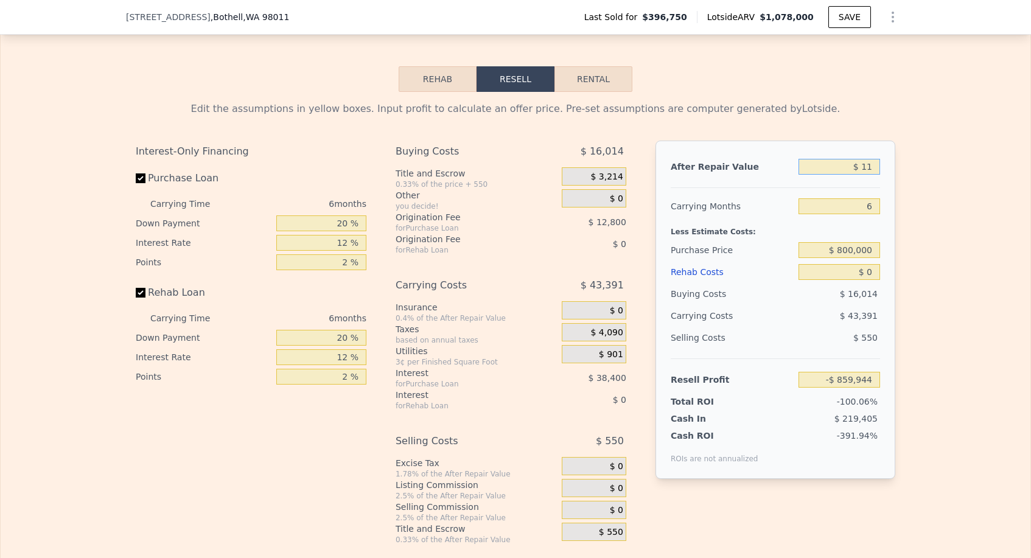
type input "$ 115"
type input "-$ 859,848"
type input "$ 1,150"
type input "-$ 858,889"
type input "$ 11,500"
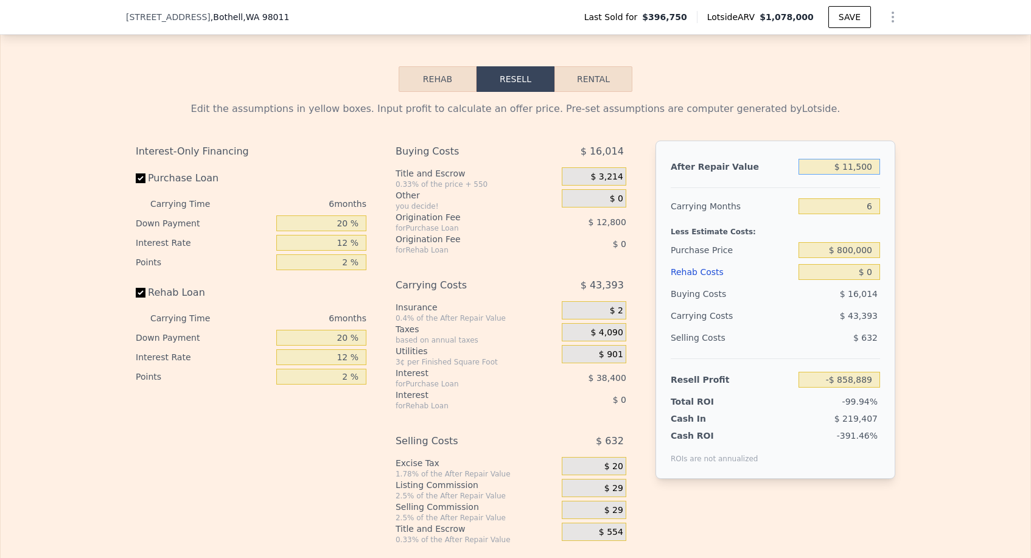
type input "-$ 849,297"
type input "$ 115,000"
type input "-$ 753,365"
type input "$ 1,150,000"
type input "$ 205,945"
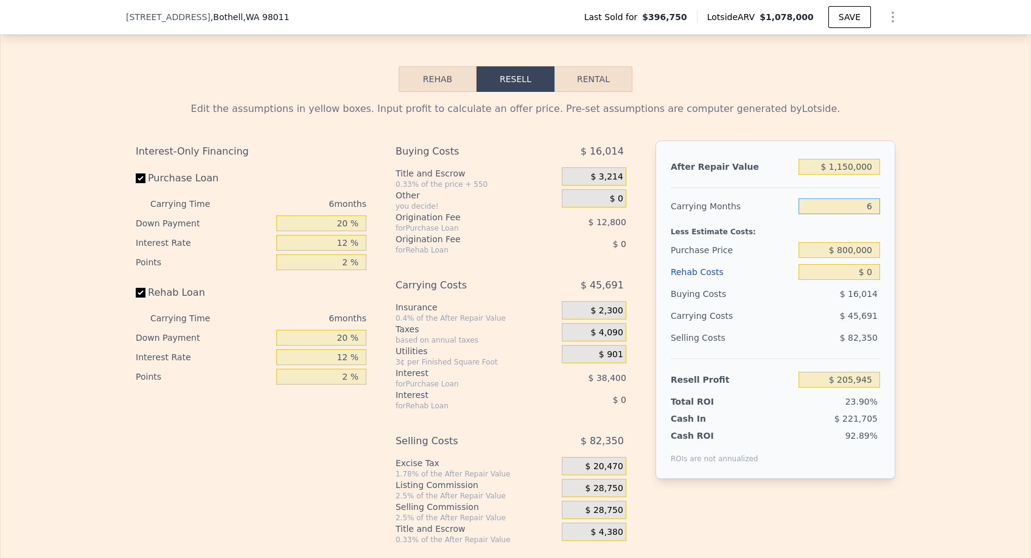
click at [876, 198] on input "6" at bounding box center [839, 206] width 82 height 16
type input "3"
type input "$ 228,790"
type input "3"
click at [879, 264] on input "$ 0" at bounding box center [839, 272] width 82 height 16
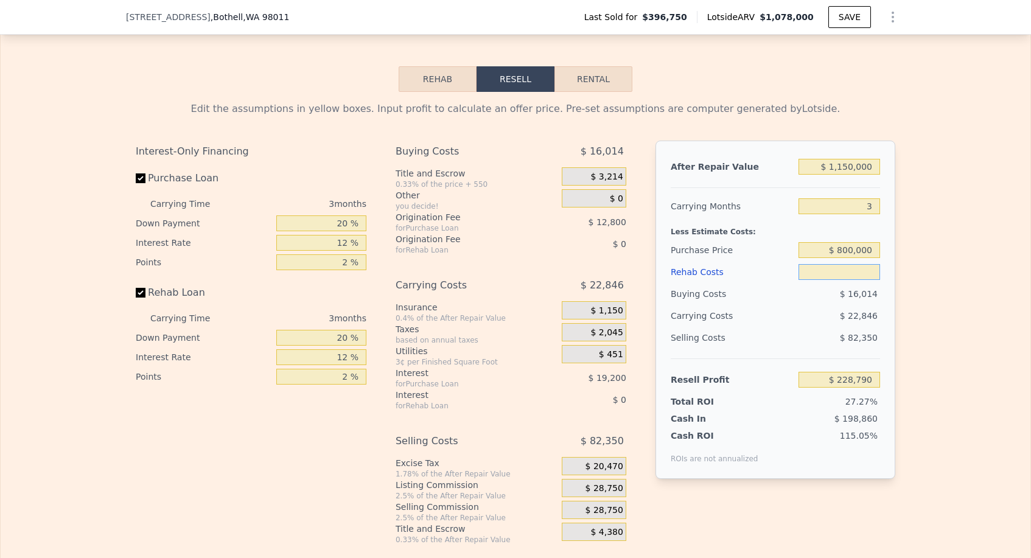
type input "$ 7"
type input "$ 228,783"
type input "$ 70"
type input "$ 228,716"
type input "$ 700"
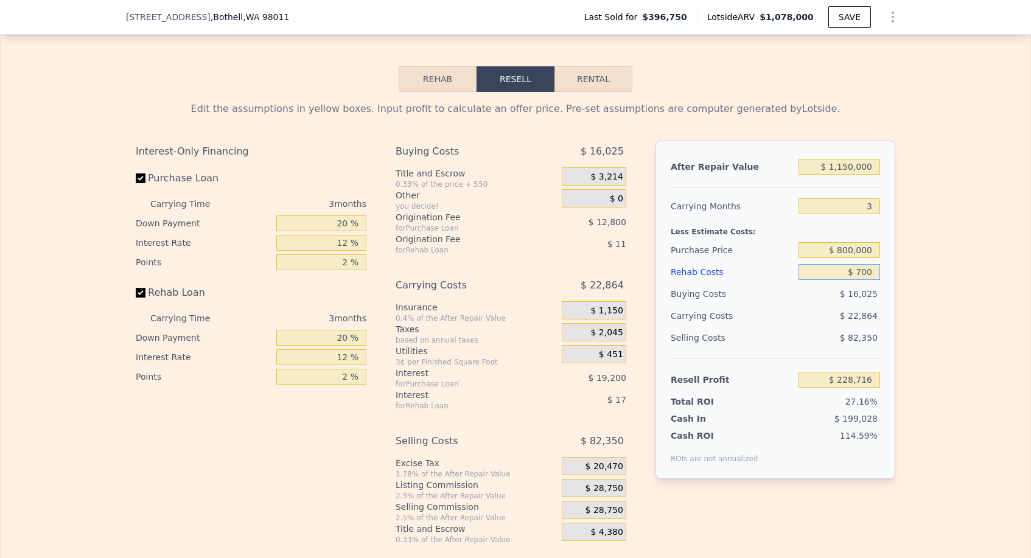
type input "$ 228,061"
type input "$ 7,000"
type input "$ 221,510"
type input "$ 70,000"
type input "$ 155,990"
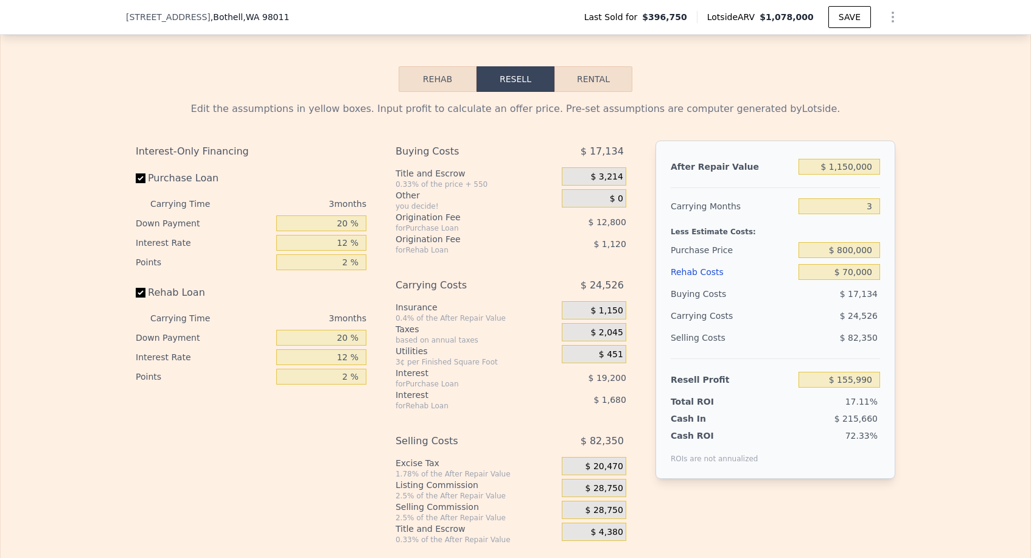
click at [804, 305] on div "$ 24,526" at bounding box center [816, 316] width 128 height 22
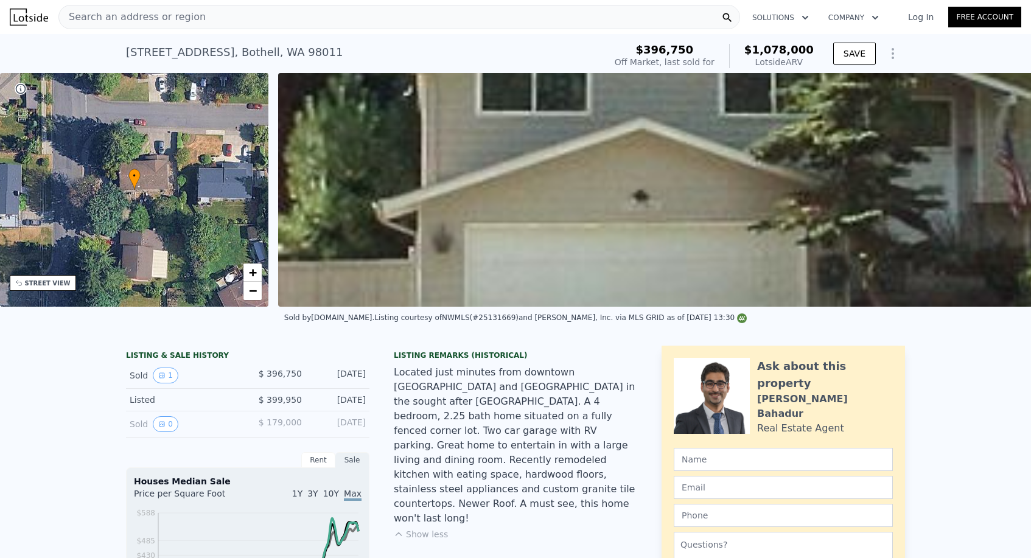
scroll to position [-1, 0]
type input "$ 1,078,000"
type input "6"
type input "$ 0"
type input "$ 569,612"
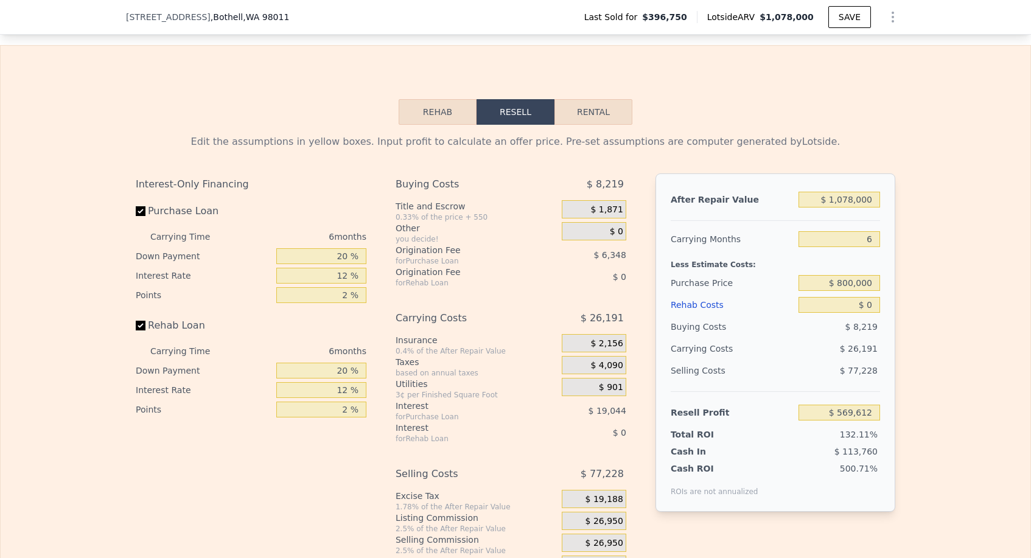
scroll to position [1865, 0]
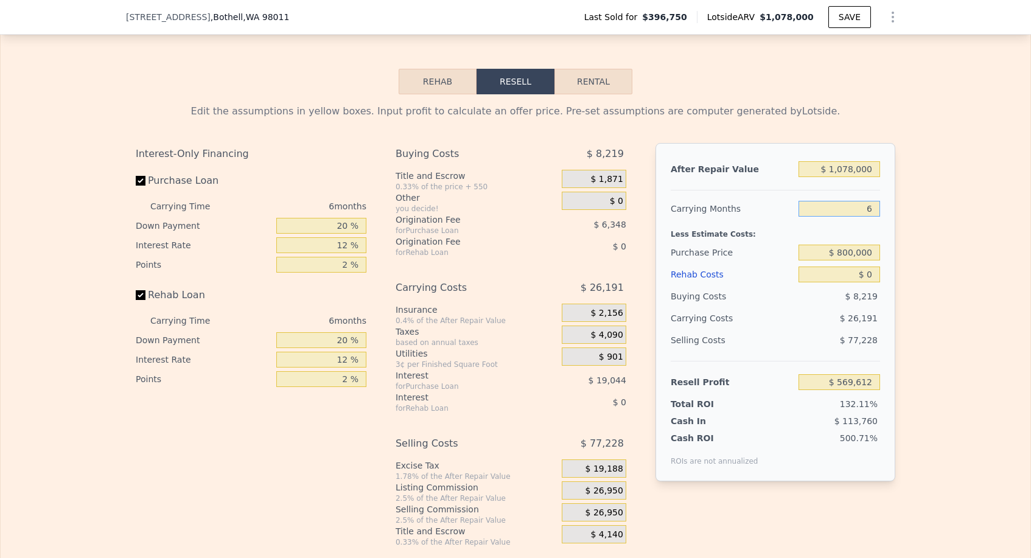
click at [876, 201] on input "6" at bounding box center [839, 209] width 82 height 16
type input "3"
type input "$ 582,707"
type input "3"
click at [850, 245] on input "$ 800,000" at bounding box center [839, 253] width 82 height 16
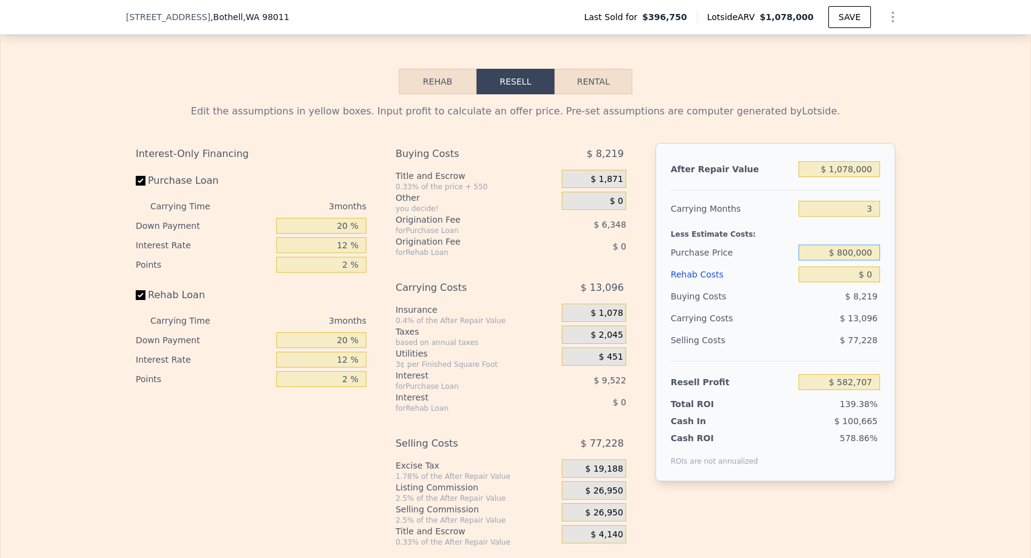
click at [850, 245] on input "$ 800,000" at bounding box center [839, 253] width 82 height 16
click at [847, 180] on div at bounding box center [775, 185] width 209 height 10
type input "$ 161,984"
click at [848, 158] on div "$ 1,078,000" at bounding box center [839, 169] width 82 height 22
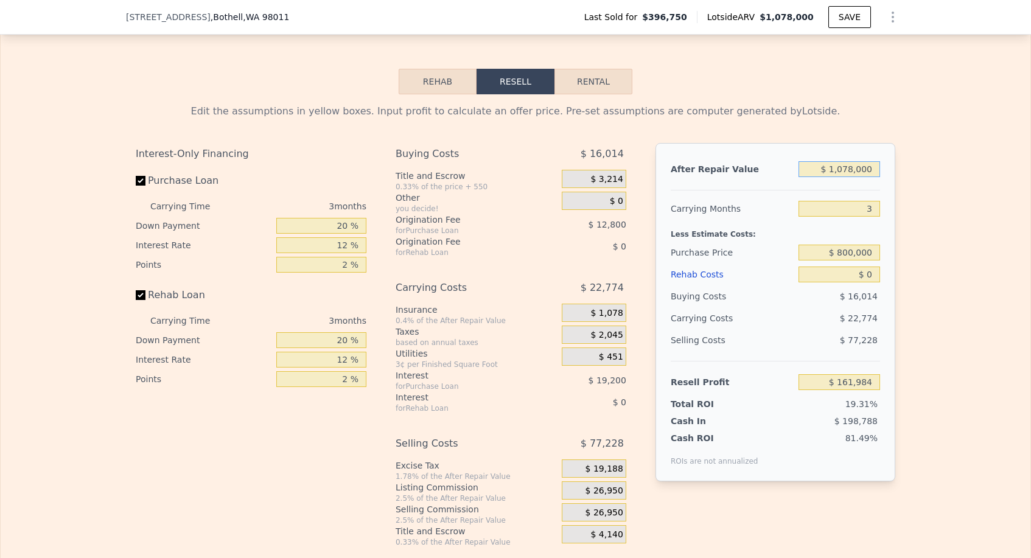
click at [848, 161] on input "$ 1,078,000" at bounding box center [839, 169] width 82 height 16
type input "$ 1"
type input "-$ 838,259"
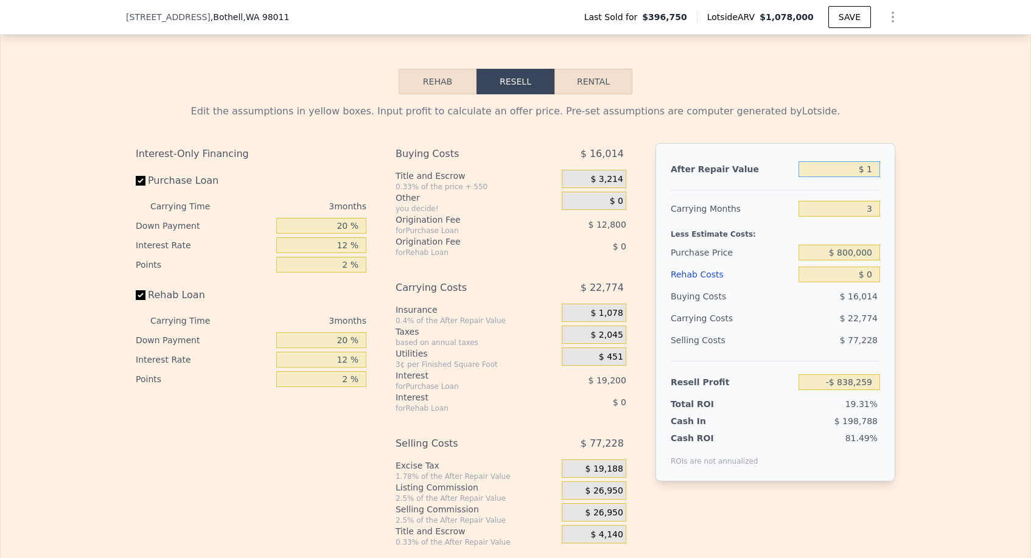
type input "$ 11"
type input "-$ 838,249"
type input "$ 115"
type input "-$ 838,153"
type input "$ 1,150"
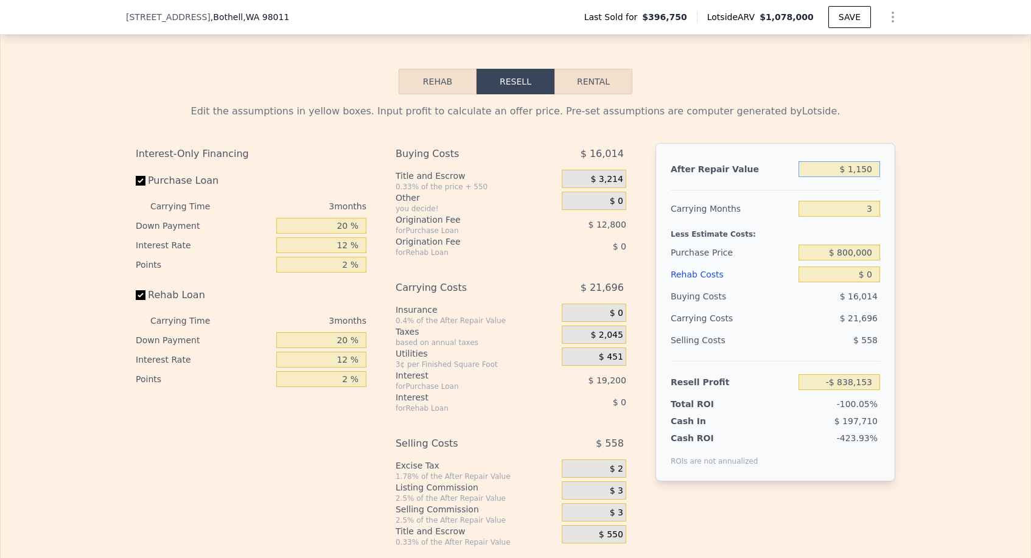
type input "-$ 837,193"
type input "$ 11,500"
type input "-$ 827,591"
type input "$ 115,000"
type input "-$ 731,555"
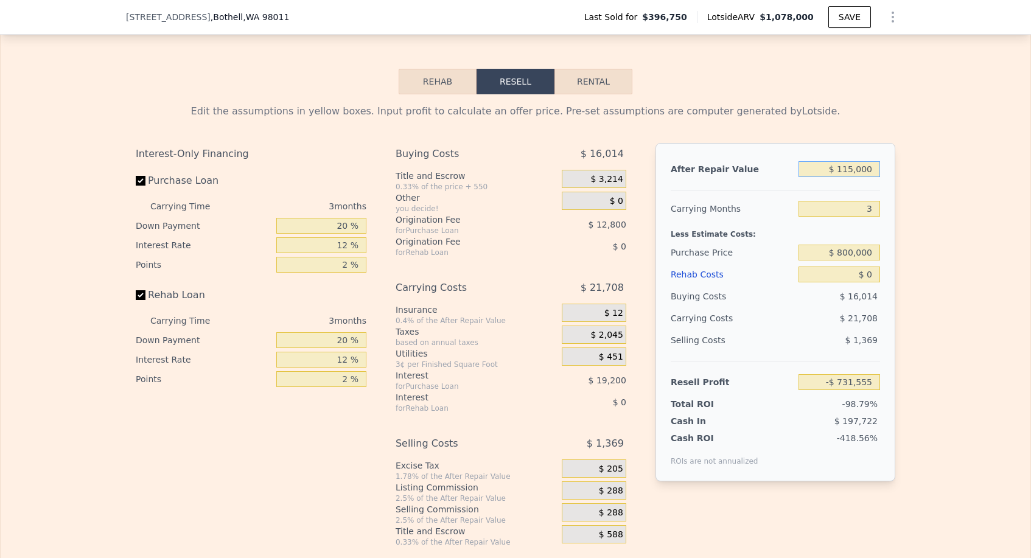
type input "$ 1,150,000"
type input "$ 228,790"
click at [873, 267] on input "$ 0" at bounding box center [839, 275] width 82 height 16
type input "$ 7"
type input "$ 228,783"
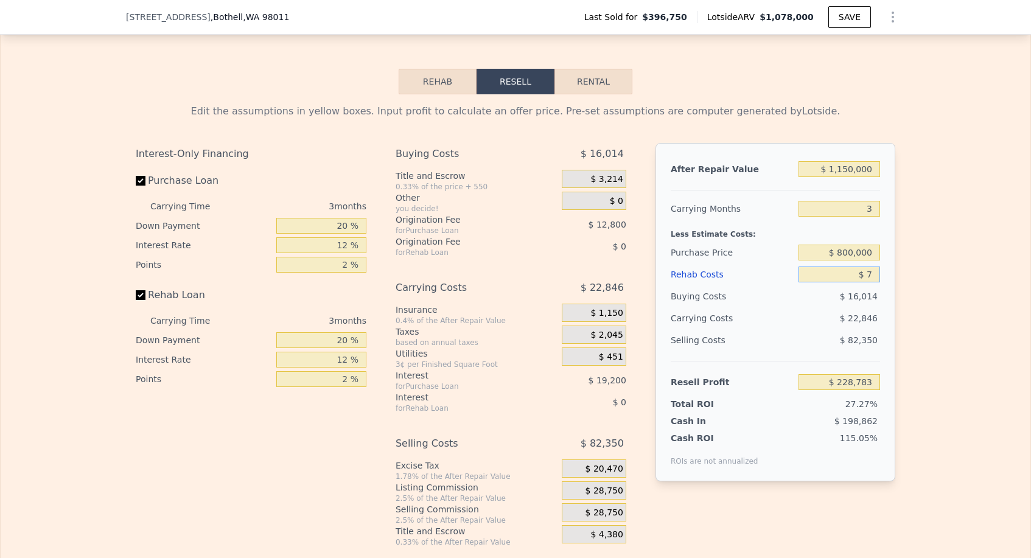
type input "$ 70"
type input "$ 228,716"
type input "$ 700"
type input "$ 228,061"
type input "$ 7,000"
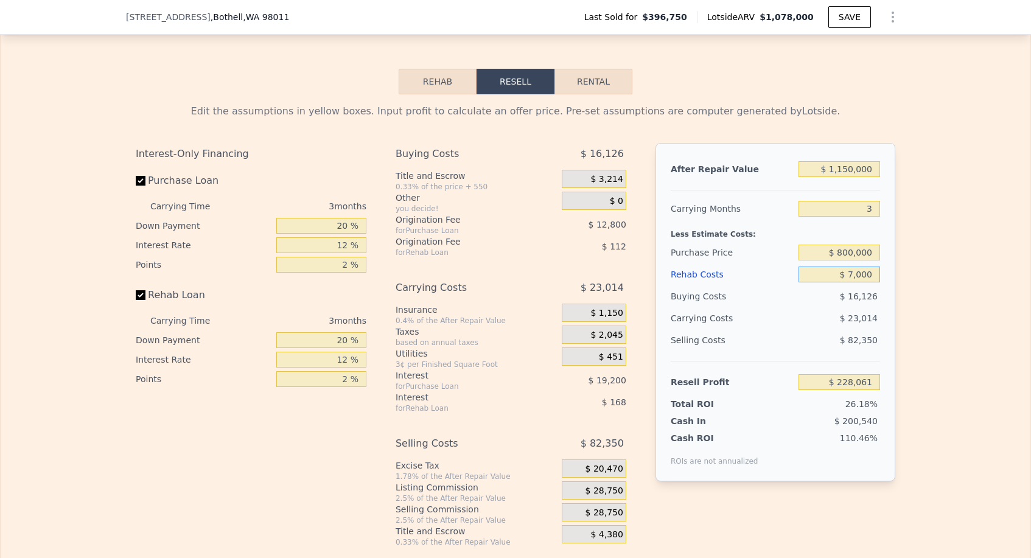
type input "$ 221,510"
type input "$ 70,000"
type input "$ 155,990"
click at [809, 285] on div "$ 17,134" at bounding box center [839, 296] width 82 height 22
click at [842, 245] on input "$ 800,000" at bounding box center [839, 253] width 82 height 16
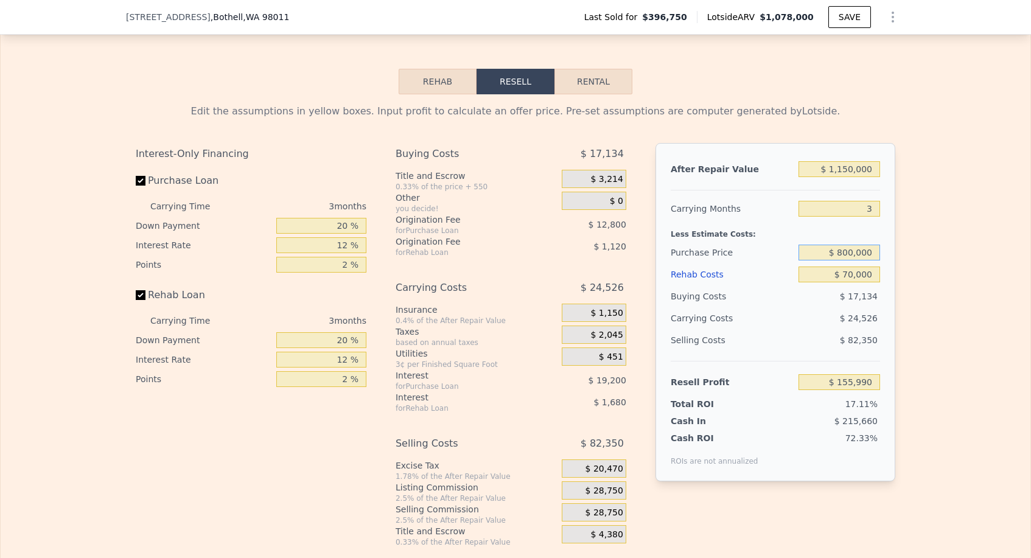
click at [847, 245] on input "$ 800,000" at bounding box center [839, 253] width 82 height 16
click at [848, 245] on input "$ 800,000" at bounding box center [839, 253] width 82 height 16
type input "$ 820,000"
click at [826, 307] on div "$ 25,006" at bounding box center [816, 318] width 128 height 22
type input "$ 135,123"
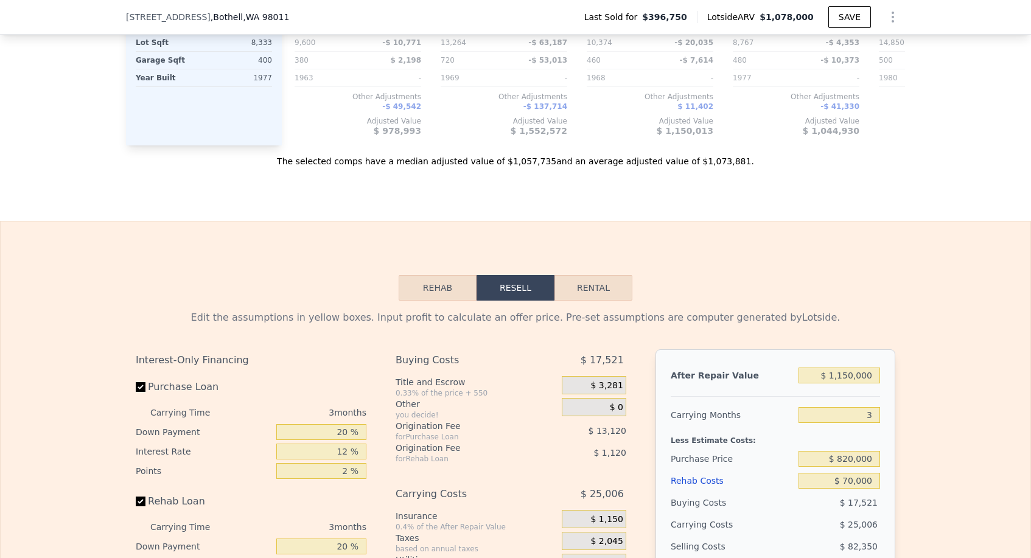
scroll to position [1826, 0]
